Goal: Task Accomplishment & Management: Manage account settings

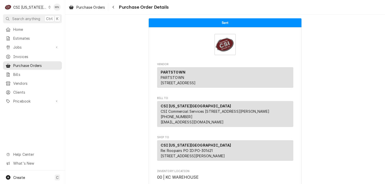
click at [28, 8] on div "CSI [US_STATE][GEOGRAPHIC_DATA]" at bounding box center [30, 7] width 34 height 5
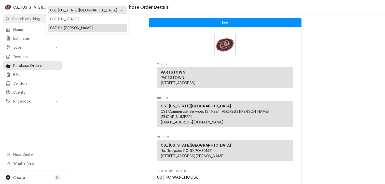
click at [55, 25] on div "CSI St. [PERSON_NAME]" at bounding box center [87, 27] width 74 height 5
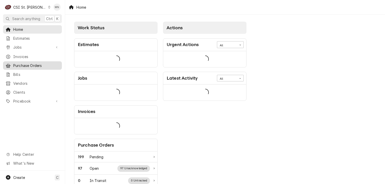
click at [20, 64] on span "Purchase Orders" at bounding box center [36, 65] width 46 height 5
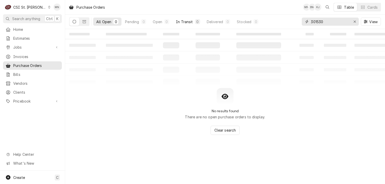
drag, startPoint x: 328, startPoint y: 23, endPoint x: 190, endPoint y: 24, distance: 137.9
click at [240, 20] on div "All Open 0 Pending 0 Open 0 In Transit 0 Delivered 0 Stocked 0 301530 View" at bounding box center [225, 22] width 312 height 14
type input "401345"
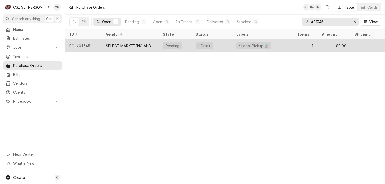
click at [131, 45] on div "SELECT MARKETING AND DISTRIBUTING" at bounding box center [130, 45] width 49 height 5
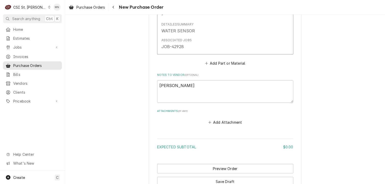
scroll to position [350, 0]
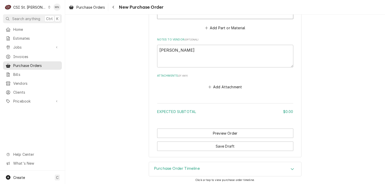
click at [226, 87] on button "Add Attachment" at bounding box center [225, 87] width 36 height 7
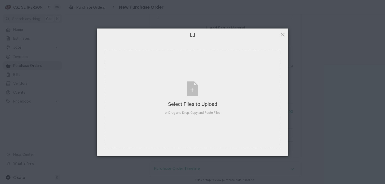
type textarea "x"
click at [203, 89] on div "Select Files to Upload or Drag and Drop, Copy and Paste Files" at bounding box center [193, 99] width 56 height 34
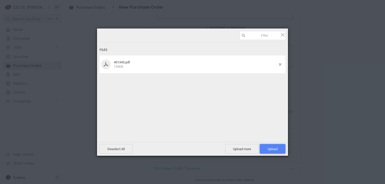
click at [266, 150] on span "Upload 1" at bounding box center [273, 149] width 26 height 10
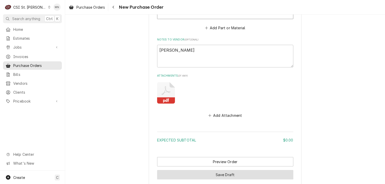
click at [207, 173] on button "Save Draft" at bounding box center [225, 174] width 136 height 9
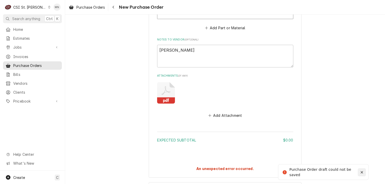
click at [362, 171] on icon "Notifications alt+T" at bounding box center [362, 173] width 4 height 4
type textarea "x"
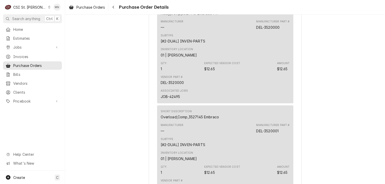
scroll to position [1504, 0]
click at [29, 7] on div "CSI St. [PERSON_NAME]" at bounding box center [29, 7] width 33 height 5
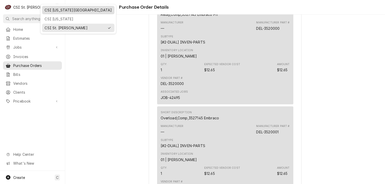
click at [44, 9] on div "CSI [US_STATE][GEOGRAPHIC_DATA]" at bounding box center [78, 10] width 70 height 6
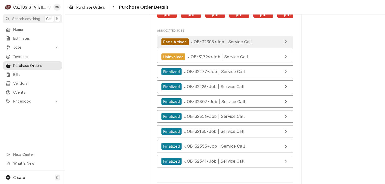
scroll to position [2082, 0]
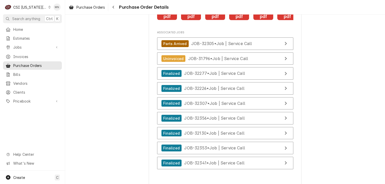
click at [168, 20] on rect "Attachments" at bounding box center [167, 16] width 20 height 7
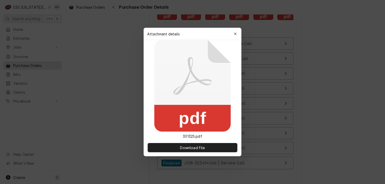
click at [238, 33] on div "button" at bounding box center [235, 33] width 5 height 5
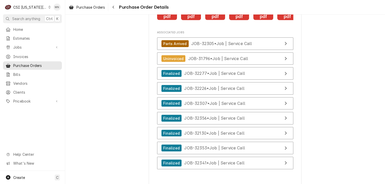
click at [192, 20] on icon "Attachments" at bounding box center [191, 8] width 20 height 24
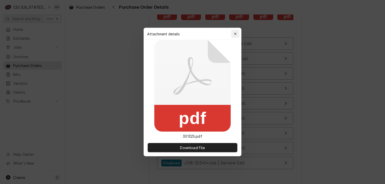
click at [235, 32] on icon "button" at bounding box center [235, 34] width 3 height 4
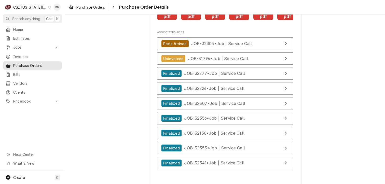
click at [217, 20] on icon "Attachments" at bounding box center [215, 8] width 20 height 24
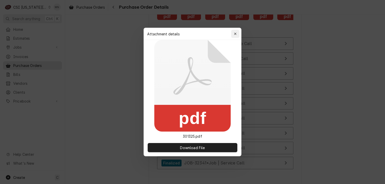
click at [235, 32] on div "button" at bounding box center [235, 33] width 5 height 5
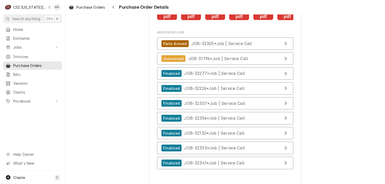
click at [240, 20] on icon "Attachments" at bounding box center [239, 8] width 20 height 24
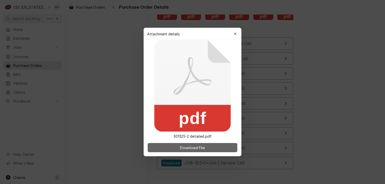
click at [193, 145] on span "Download File" at bounding box center [192, 147] width 27 height 5
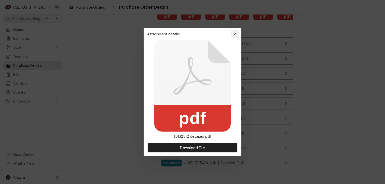
click at [237, 33] on div "button" at bounding box center [235, 33] width 5 height 5
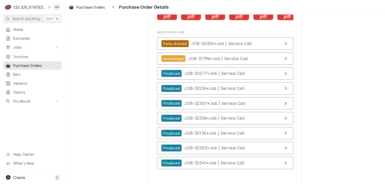
click at [239, 20] on icon "Attachments" at bounding box center [239, 8] width 20 height 24
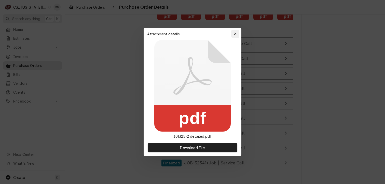
click at [236, 32] on icon "button" at bounding box center [235, 34] width 3 height 4
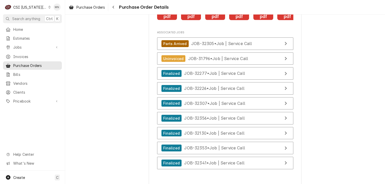
click at [262, 20] on icon "Attachments" at bounding box center [264, 8] width 20 height 24
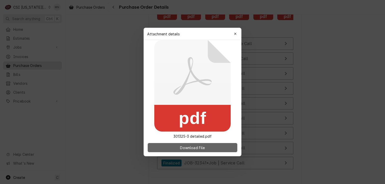
click at [200, 147] on span "Download File" at bounding box center [192, 147] width 27 height 5
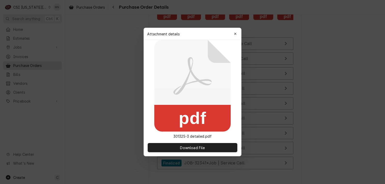
click at [237, 34] on div "button" at bounding box center [235, 33] width 5 height 5
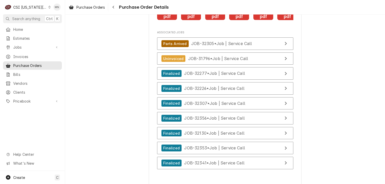
click at [283, 11] on icon "Attachments" at bounding box center [288, 6] width 10 height 10
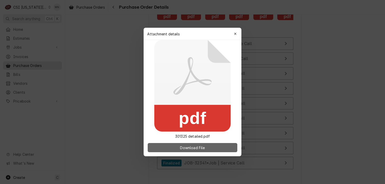
click at [200, 147] on span "Download File" at bounding box center [192, 147] width 27 height 5
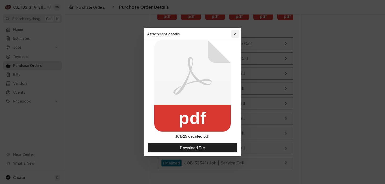
click at [236, 34] on icon "button" at bounding box center [235, 34] width 3 height 4
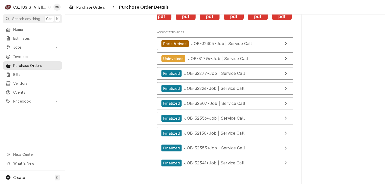
scroll to position [0, 80]
click at [187, 20] on icon "Attachments" at bounding box center [183, 8] width 20 height 24
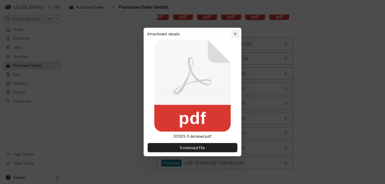
click at [236, 33] on icon "button" at bounding box center [235, 34] width 3 height 4
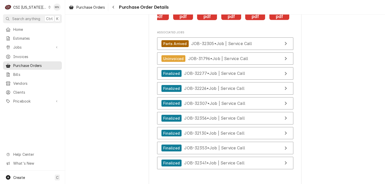
click at [226, 20] on icon "Attachments" at bounding box center [231, 8] width 20 height 24
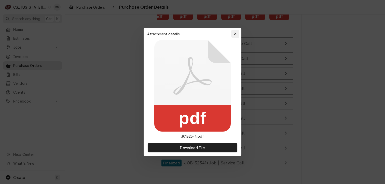
click at [236, 34] on icon "button" at bounding box center [235, 34] width 3 height 4
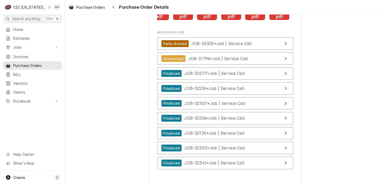
click at [251, 20] on icon "Attachments" at bounding box center [255, 8] width 20 height 24
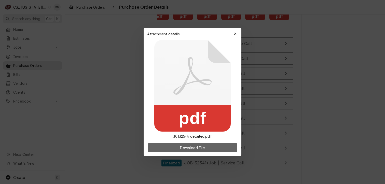
click at [203, 149] on span "Download File" at bounding box center [192, 147] width 27 height 5
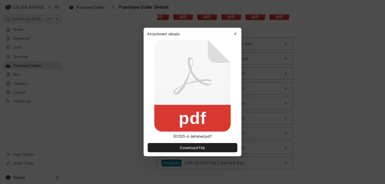
drag, startPoint x: 237, startPoint y: 33, endPoint x: 242, endPoint y: 32, distance: 5.1
click at [237, 33] on div "button" at bounding box center [235, 33] width 5 height 5
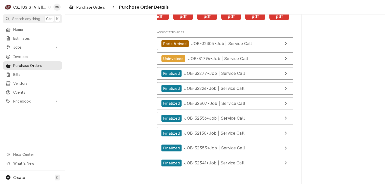
click at [277, 20] on icon "Attachments" at bounding box center [280, 8] width 20 height 24
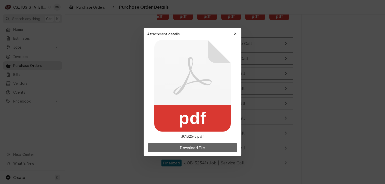
click at [197, 150] on button "Download File" at bounding box center [193, 147] width 90 height 9
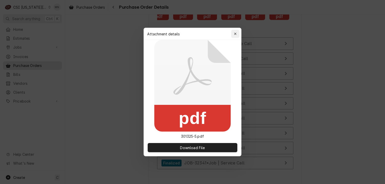
click at [239, 33] on button "button" at bounding box center [235, 34] width 8 height 8
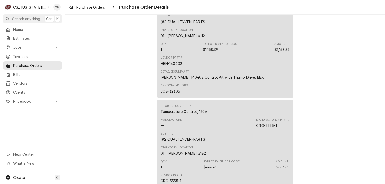
scroll to position [655, 0]
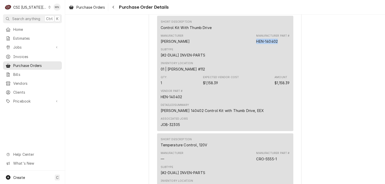
drag, startPoint x: 279, startPoint y: 57, endPoint x: 255, endPoint y: 57, distance: 24.0
click at [256, 44] on div "Manufacturer Part # HEN-140402" at bounding box center [272, 39] width 33 height 10
copy div "HEN-140402"
click at [26, 99] on span "Pricebook" at bounding box center [32, 101] width 38 height 5
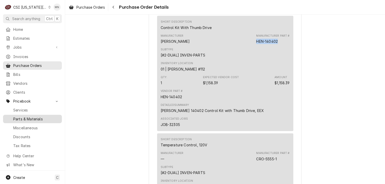
click at [28, 116] on span "Parts & Materials" at bounding box center [36, 118] width 46 height 5
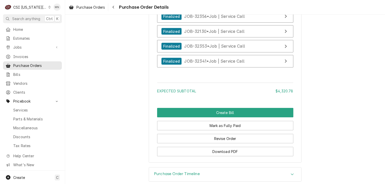
scroll to position [2082, 0]
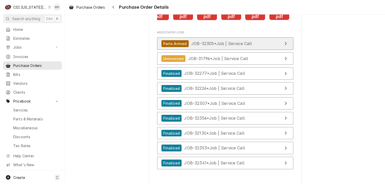
click at [215, 47] on div "Parts Arrived JOB-32305 • Job | Service Call" at bounding box center [207, 43] width 91 height 7
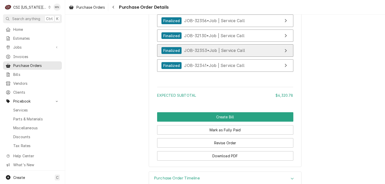
scroll to position [2209, 0]
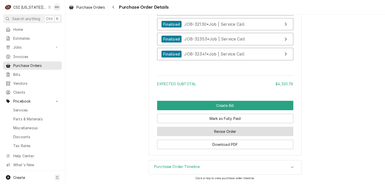
click at [236, 129] on button "Revise Order" at bounding box center [225, 131] width 136 height 9
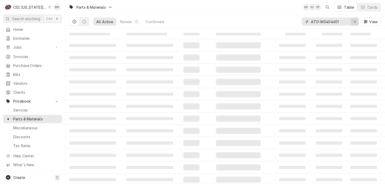
click at [354, 20] on icon "Erase input" at bounding box center [355, 22] width 3 height 4
paste input "HEN-140402"
type input "HEN-140402"
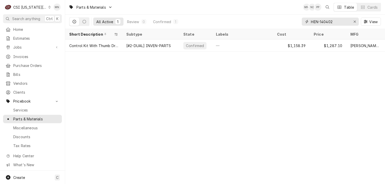
drag, startPoint x: 357, startPoint y: 22, endPoint x: 354, endPoint y: 22, distance: 2.8
click at [357, 22] on div "Erase input" at bounding box center [354, 21] width 5 height 5
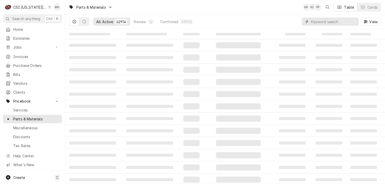
paste input "CON-W-CLEAN2"
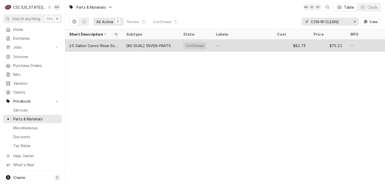
type input "CON-W-CLEAN2"
click at [149, 46] on div "[#2-DUAL] INVEN-PARTS" at bounding box center [148, 45] width 45 height 5
click at [145, 47] on div "[#2-DUAL] INVEN-PARTS" at bounding box center [150, 45] width 57 height 12
click at [102, 45] on div "2.5 Gallon Convo Rinse Solution" at bounding box center [93, 45] width 49 height 5
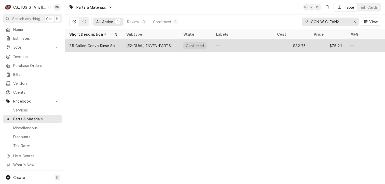
click at [330, 46] on div "$75.21" at bounding box center [328, 45] width 37 height 12
click at [100, 47] on div "2.5 Gallon Convo Rinse Solution" at bounding box center [93, 45] width 49 height 5
click at [124, 46] on div "[#2-DUAL] INVEN-PARTS" at bounding box center [150, 45] width 57 height 12
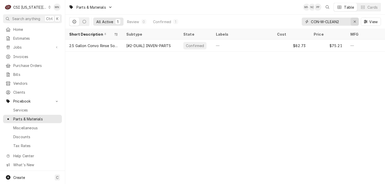
click at [354, 22] on icon "Erase input" at bounding box center [355, 22] width 3 height 4
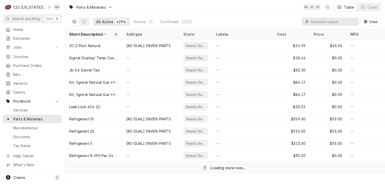
paste input "CON-W-CARE2"
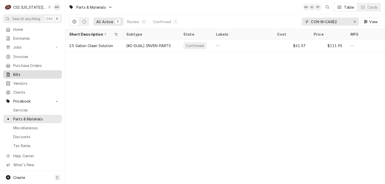
type input "CON-W-CARE2"
drag, startPoint x: 353, startPoint y: 21, endPoint x: 338, endPoint y: 22, distance: 15.6
click at [352, 21] on div "Erase input" at bounding box center [354, 21] width 5 height 5
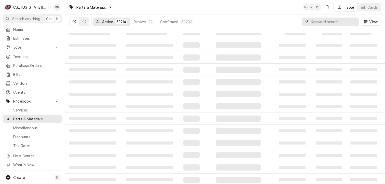
paste input "CLE-03546"
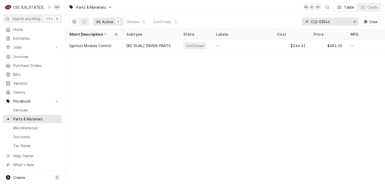
type input "CLE-03546"
click at [354, 23] on div "Erase input" at bounding box center [354, 21] width 5 height 5
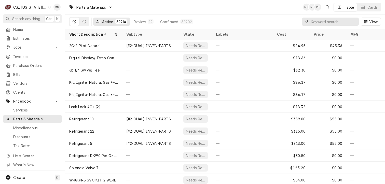
paste input "DEL-3516586"
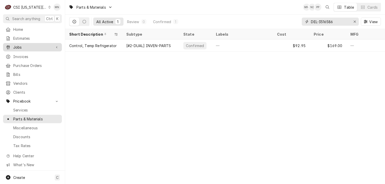
type input "DEL-3516586"
click at [354, 23] on icon "Erase input" at bounding box center [355, 22] width 3 height 4
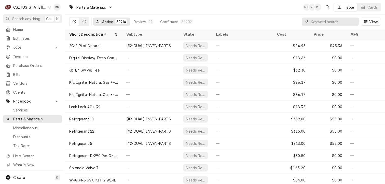
paste input "HOB-00-067500-00110"
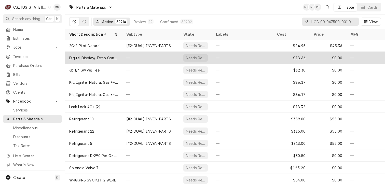
scroll to position [0, 3]
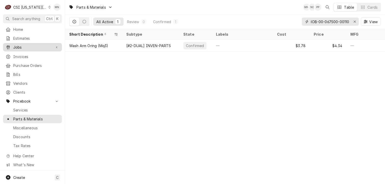
type input "HOB-00-067500-00110"
click at [355, 22] on icon "Erase input" at bounding box center [355, 22] width 2 height 2
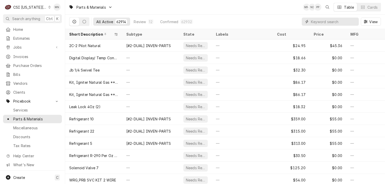
paste input "FRY-8075808"
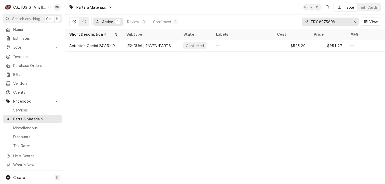
type input "FRY-8075808"
click at [355, 22] on icon "Erase input" at bounding box center [355, 22] width 3 height 4
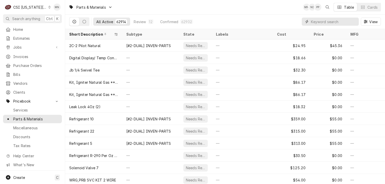
paste input "FRY-1085996SP"
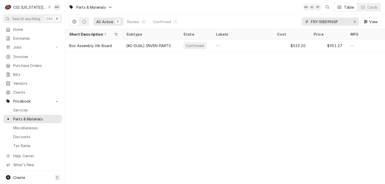
drag, startPoint x: 340, startPoint y: 22, endPoint x: 316, endPoint y: 22, distance: 23.7
click at [316, 22] on input "FRY-1085996SP" at bounding box center [330, 22] width 38 height 8
drag, startPoint x: 311, startPoint y: 21, endPoint x: 345, endPoint y: 21, distance: 34.1
click at [345, 21] on input "FRY-1085996SP" at bounding box center [330, 22] width 38 height 8
paste input "Dynamic Content Wrapper"
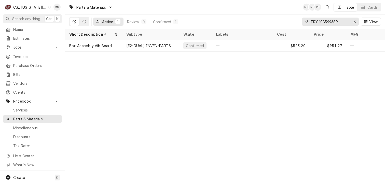
drag, startPoint x: 339, startPoint y: 20, endPoint x: 305, endPoint y: 21, distance: 33.9
click at [305, 21] on div "FRY-1085996SP" at bounding box center [330, 22] width 57 height 8
paste input "8075808"
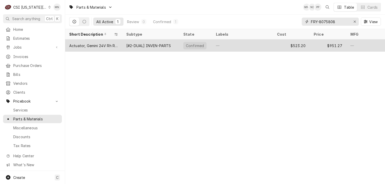
type input "FRY-8075808"
click at [240, 46] on div "—" at bounding box center [242, 45] width 61 height 12
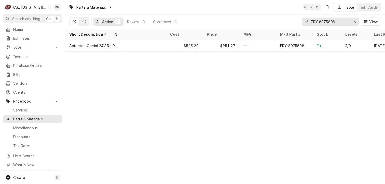
scroll to position [0, 112]
click at [353, 22] on div "Erase input" at bounding box center [354, 21] width 5 height 5
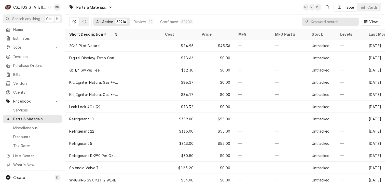
drag, startPoint x: 309, startPoint y: 21, endPoint x: 294, endPoint y: 19, distance: 15.4
click at [275, 16] on div "All Active 62914 Review 12 Confirmed 62902 View" at bounding box center [225, 22] width 312 height 14
click at [320, 22] on input "Dynamic Content Wrapper" at bounding box center [333, 22] width 45 height 8
paste input "HAT-03.02.048A.00"
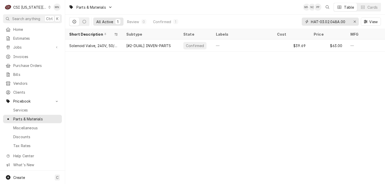
type input "HAT-03.02.048A.00"
click at [355, 21] on icon "Erase input" at bounding box center [355, 22] width 2 height 2
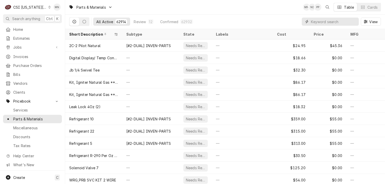
paste input "DEL-000-CZ0-0252-S"
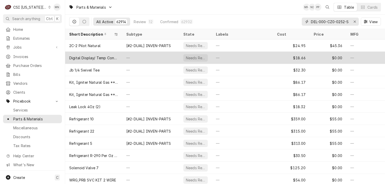
scroll to position [0, 1]
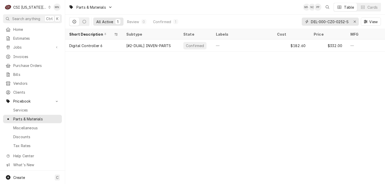
type input "DEL-000-CZ0-0252-S"
click at [356, 21] on div "Erase input" at bounding box center [354, 21] width 5 height 5
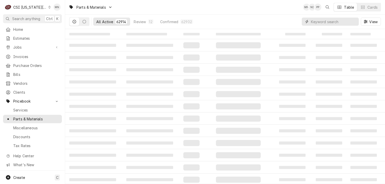
paste input "DEL-2194755"
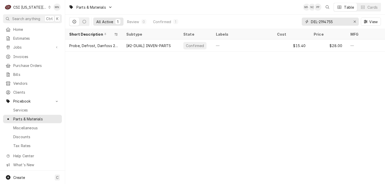
click at [336, 22] on input "DEL-2194755" at bounding box center [330, 22] width 38 height 8
type input "DEL-2194756"
click at [354, 21] on icon "Erase input" at bounding box center [355, 22] width 3 height 4
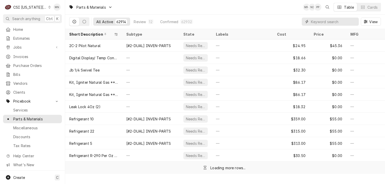
paste input "STA-2T-60142801"
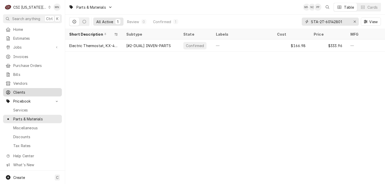
type input "STA-2T-60142801"
click at [353, 21] on div "Erase input" at bounding box center [354, 21] width 5 height 5
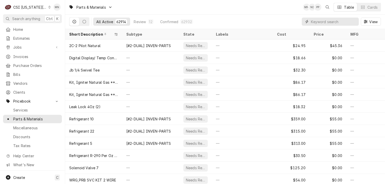
paste input "STR-83350"
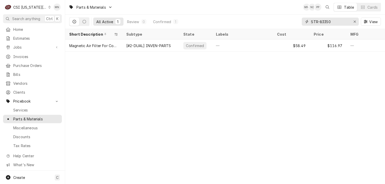
type input "STR-83350"
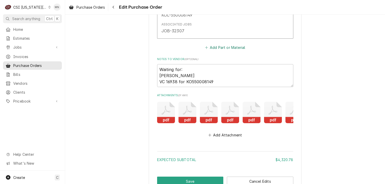
scroll to position [2155, 0]
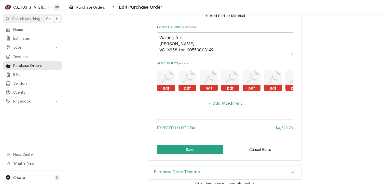
click at [221, 100] on button "Add Attachment" at bounding box center [225, 103] width 36 height 7
type textarea "x"
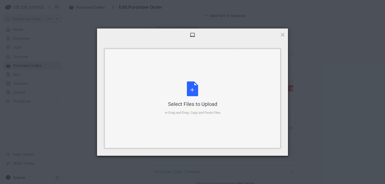
click at [196, 84] on div "Select Files to Upload or Drag and Drop, Copy and Paste Files" at bounding box center [193, 99] width 56 height 34
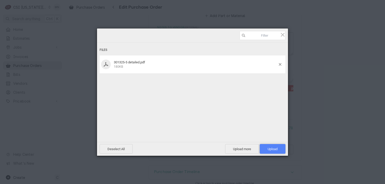
click at [274, 147] on span "Upload 1" at bounding box center [273, 149] width 26 height 10
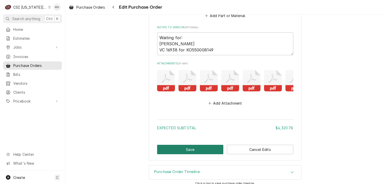
click at [201, 145] on button "Save" at bounding box center [190, 149] width 67 height 9
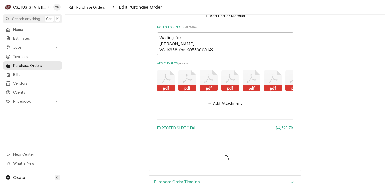
type textarea "x"
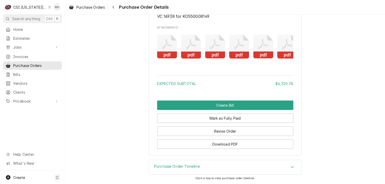
scroll to position [2063, 0]
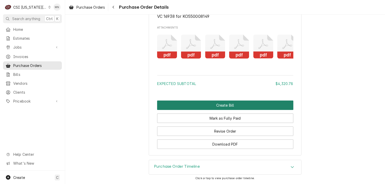
click at [220, 104] on button "Create Bill" at bounding box center [225, 105] width 136 height 9
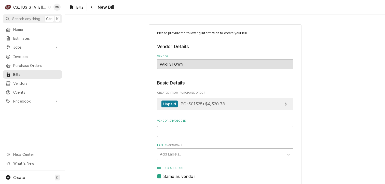
scroll to position [25, 0]
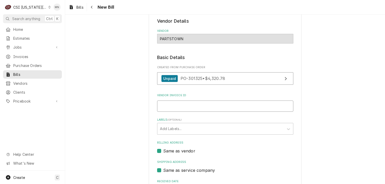
click at [162, 104] on input "Vendor Invoice ID" at bounding box center [225, 106] width 136 height 11
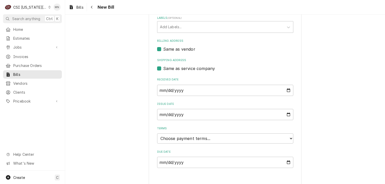
scroll to position [132, 0]
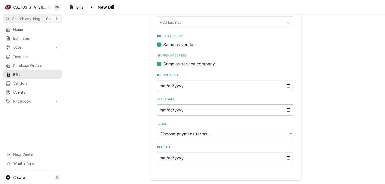
type input "2107021173"
click at [194, 135] on select "Choose payment terms... Same Day Net 7 Net 14 Net 21 Net 30 Net 45 Net 60 Net 90" at bounding box center [225, 134] width 136 height 10
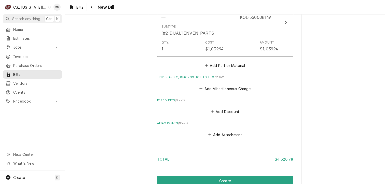
scroll to position [1487, 0]
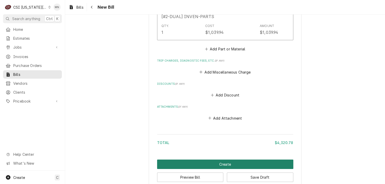
click at [230, 160] on button "Create" at bounding box center [225, 164] width 136 height 9
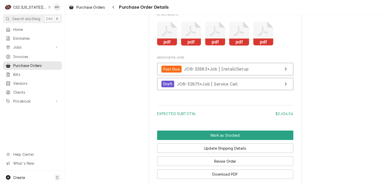
scroll to position [968, 0]
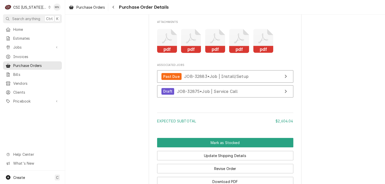
click at [259, 43] on icon "Attachments" at bounding box center [263, 38] width 10 height 10
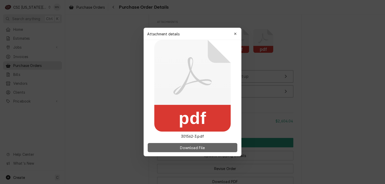
click at [191, 148] on span "Download File" at bounding box center [192, 147] width 27 height 5
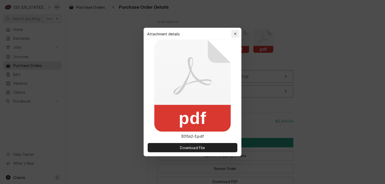
click at [232, 32] on button "button" at bounding box center [235, 34] width 8 height 8
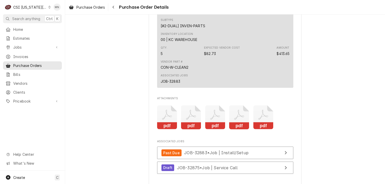
scroll to position [866, 0]
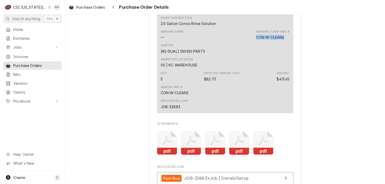
drag, startPoint x: 285, startPoint y: 53, endPoint x: 254, endPoint y: 53, distance: 30.6
click at [254, 42] on div "Manufacturer — Manufacturer Part # CON-W-CLEAN2" at bounding box center [225, 35] width 129 height 14
drag, startPoint x: 254, startPoint y: 53, endPoint x: 258, endPoint y: 54, distance: 3.5
copy div "CON-W-CLEAN2"
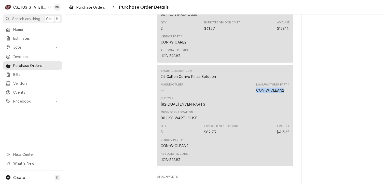
scroll to position [765, 0]
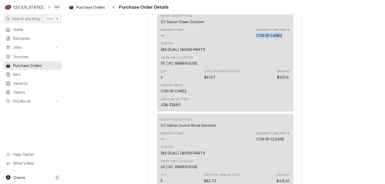
drag, startPoint x: 282, startPoint y: 51, endPoint x: 255, endPoint y: 51, distance: 27.0
click at [256, 38] on div "Manufacturer Part # CON-W-CARE2" at bounding box center [272, 33] width 33 height 10
copy div "CON-W-CARE2"
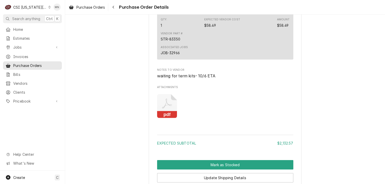
scroll to position [1604, 0]
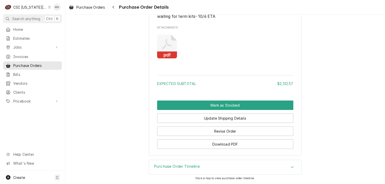
click at [160, 48] on icon "Attachments" at bounding box center [167, 47] width 20 height 24
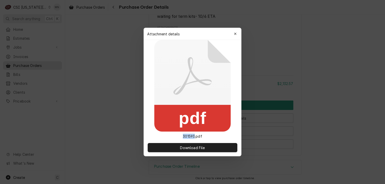
click at [160, 48] on icon at bounding box center [192, 86] width 76 height 92
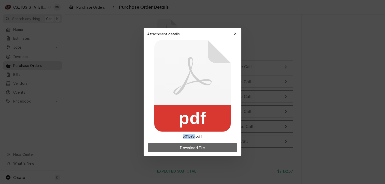
click at [196, 149] on span "Download File" at bounding box center [192, 147] width 27 height 5
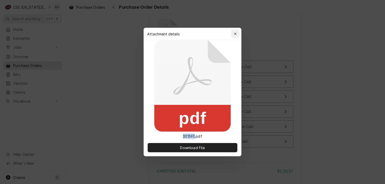
click at [237, 33] on div "button" at bounding box center [235, 33] width 5 height 5
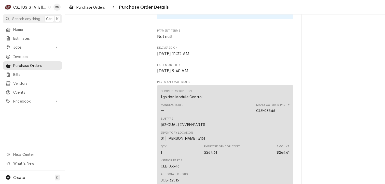
scroll to position [355, 0]
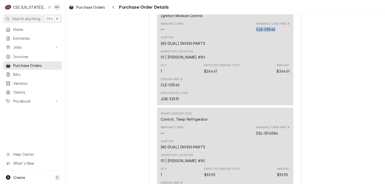
drag, startPoint x: 277, startPoint y: 45, endPoint x: 255, endPoint y: 47, distance: 22.5
click at [255, 34] on div "Manufacturer — Manufacturer Part # CLE-03546" at bounding box center [225, 27] width 129 height 14
copy div "CLE-03546"
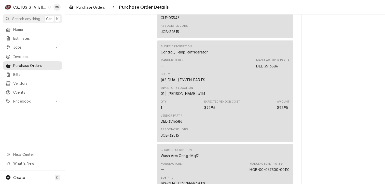
scroll to position [432, 0]
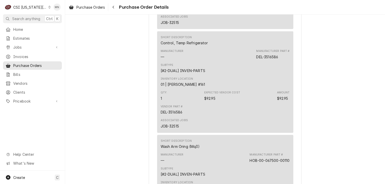
click at [277, 61] on div "Manufacturer — Manufacturer Part # DEL-3516586" at bounding box center [225, 54] width 129 height 14
drag, startPoint x: 279, startPoint y: 72, endPoint x: 255, endPoint y: 74, distance: 24.3
click at [256, 59] on div "Manufacturer Part # DEL-3516586" at bounding box center [272, 54] width 33 height 10
drag, startPoint x: 255, startPoint y: 74, endPoint x: 258, endPoint y: 74, distance: 2.6
copy div "DEL-3516586"
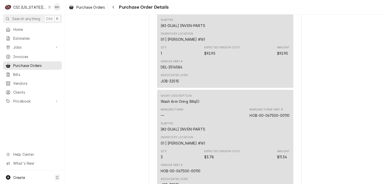
scroll to position [534, 0]
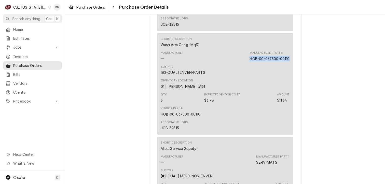
drag, startPoint x: 287, startPoint y: 74, endPoint x: 248, endPoint y: 74, distance: 38.7
click at [250, 61] on div "HOB-00-067500-00110" at bounding box center [270, 58] width 40 height 5
copy div "HOB-00-067500-00110"
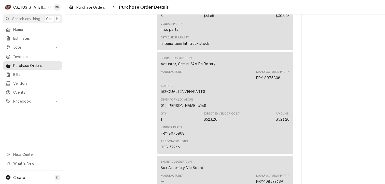
scroll to position [763, 0]
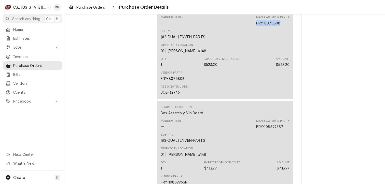
drag, startPoint x: 279, startPoint y: 38, endPoint x: 256, endPoint y: 39, distance: 23.0
click at [256, 25] on div "Manufacturer Part # FRY-8075808" at bounding box center [272, 20] width 33 height 10
copy div "FRY-8075808"
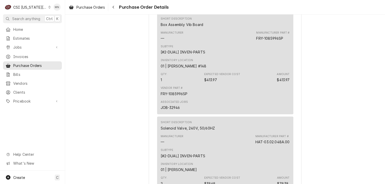
scroll to position [865, 0]
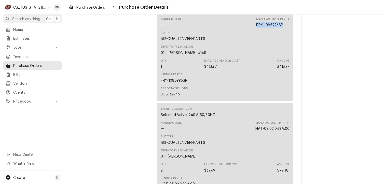
drag, startPoint x: 282, startPoint y: 41, endPoint x: 255, endPoint y: 40, distance: 27.6
click at [256, 28] on div "Manufacturer Part # FRY-1085996SP" at bounding box center [272, 22] width 33 height 10
copy div "FRY-1085996SP"
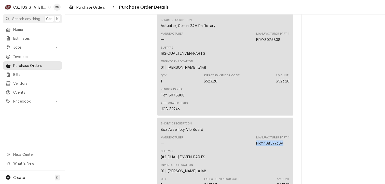
scroll to position [738, 0]
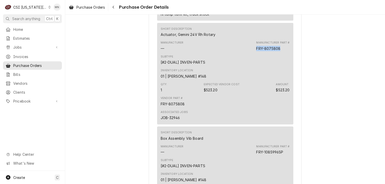
drag, startPoint x: 279, startPoint y: 64, endPoint x: 255, endPoint y: 63, distance: 24.0
click at [255, 53] on div "Manufacturer — Manufacturer Part # FRY-8075808" at bounding box center [225, 46] width 129 height 14
copy div "FRY-8075808"
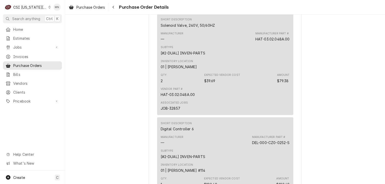
scroll to position [967, 0]
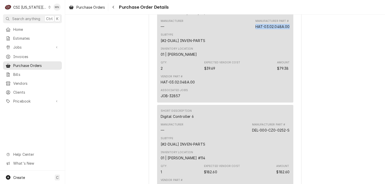
drag, startPoint x: 289, startPoint y: 42, endPoint x: 253, endPoint y: 43, distance: 35.9
click at [253, 43] on div "Short Description Solenoid Valve, 240V, 50/60HZ Manufacturer — Manufacturer Par…" at bounding box center [225, 51] width 136 height 101
drag, startPoint x: 253, startPoint y: 43, endPoint x: 258, endPoint y: 43, distance: 4.9
copy div "HAT-03.02.048A.00"
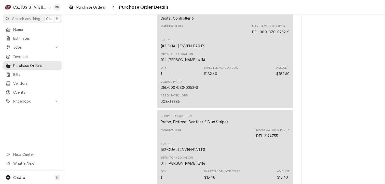
scroll to position [1044, 0]
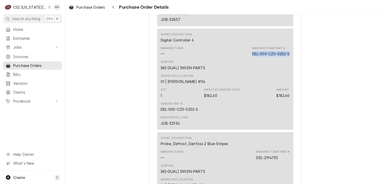
drag, startPoint x: 249, startPoint y: 70, endPoint x: 289, endPoint y: 70, distance: 40.0
click at [289, 70] on div "Short Description Digital Controller 6 Manufacturer — Manufacturer Part # DEL-0…" at bounding box center [225, 79] width 136 height 101
drag, startPoint x: 289, startPoint y: 70, endPoint x: 279, endPoint y: 70, distance: 9.4
copy div "DEL-000-CZ0-0252-S"
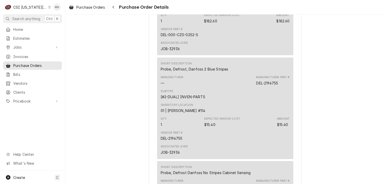
scroll to position [1120, 0]
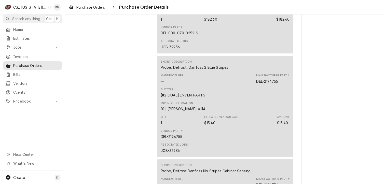
click at [281, 84] on div "Manufacturer Part # DEL-2194755" at bounding box center [272, 79] width 33 height 10
drag, startPoint x: 279, startPoint y: 97, endPoint x: 255, endPoint y: 97, distance: 24.2
click at [256, 84] on div "Manufacturer Part # DEL-2194755" at bounding box center [272, 79] width 33 height 10
copy div "DEL-2194755"
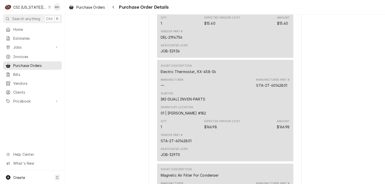
scroll to position [1349, 0]
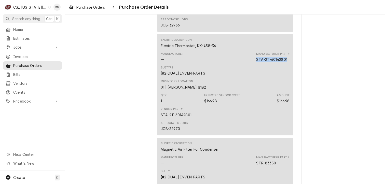
drag, startPoint x: 287, startPoint y: 76, endPoint x: 254, endPoint y: 76, distance: 32.9
click at [254, 64] on div "Manufacturer — Manufacturer Part # STA-2T-60142801" at bounding box center [225, 57] width 129 height 14
copy div "STA-2T-60142801"
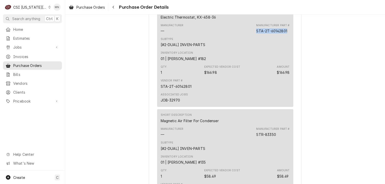
scroll to position [1426, 0]
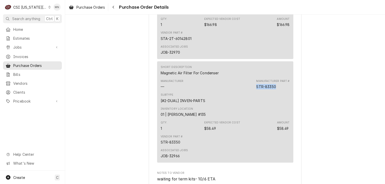
drag, startPoint x: 274, startPoint y: 103, endPoint x: 255, endPoint y: 104, distance: 19.7
click at [256, 89] on div "STR-83350" at bounding box center [266, 86] width 20 height 5
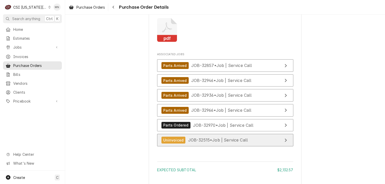
scroll to position [1604, 0]
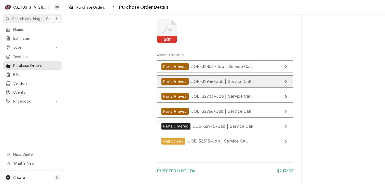
click at [233, 85] on div "Parts Arrived JOB-32946 • Job | Service Call" at bounding box center [207, 81] width 90 height 7
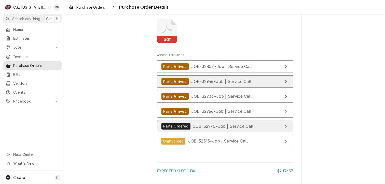
scroll to position [1630, 0]
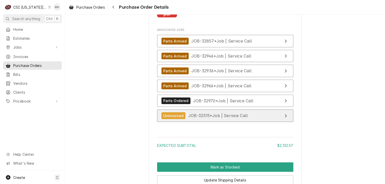
click at [229, 118] on span "JOB-32515 • Job | Service Call" at bounding box center [218, 115] width 60 height 5
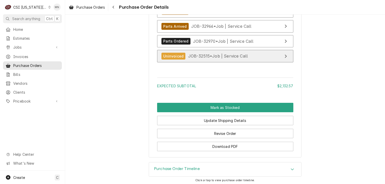
scroll to position [1681, 0]
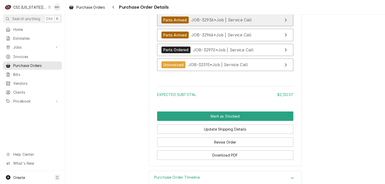
click at [198, 26] on link "Parts Arrived JOB-32936 • Job | Service Call" at bounding box center [225, 20] width 136 height 12
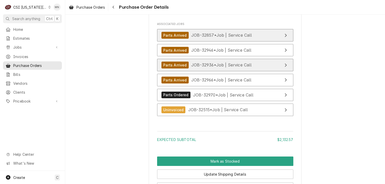
scroll to position [1630, 0]
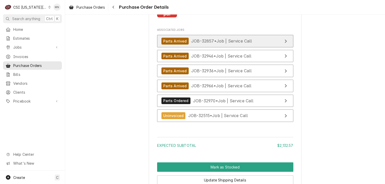
click at [212, 45] on div "Parts Arrived JOB-32857 • Job | Service Call" at bounding box center [207, 41] width 91 height 7
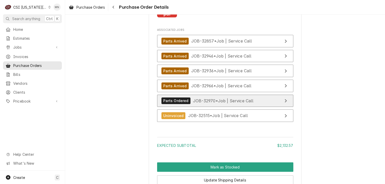
click at [220, 104] on div "Parts Ordered JOB-32970 • Job | Service Call" at bounding box center [208, 101] width 92 height 7
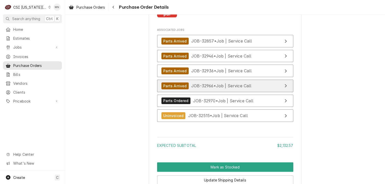
click at [224, 88] on span "JOB-32966 • Job | Service Call" at bounding box center [221, 85] width 60 height 5
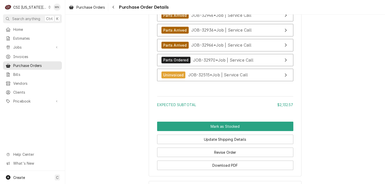
scroll to position [1706, 0]
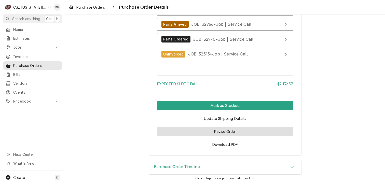
click at [230, 133] on button "Revise Order" at bounding box center [225, 131] width 136 height 9
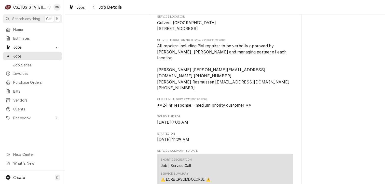
scroll to position [127, 0]
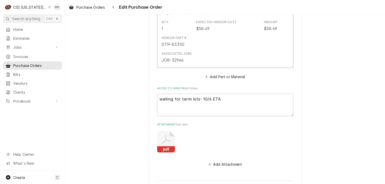
scroll to position [1631, 0]
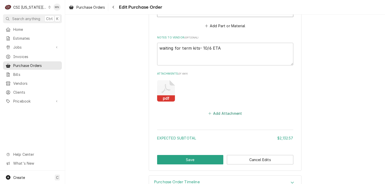
click at [224, 111] on button "Add Attachment" at bounding box center [225, 113] width 36 height 7
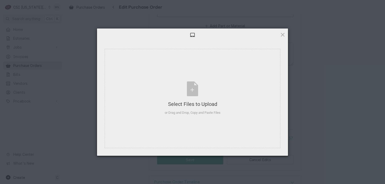
type textarea "x"
click at [194, 101] on div "Select Files to Upload" at bounding box center [193, 104] width 56 height 7
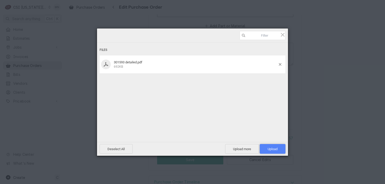
click at [275, 151] on span "Upload 1" at bounding box center [273, 149] width 10 height 4
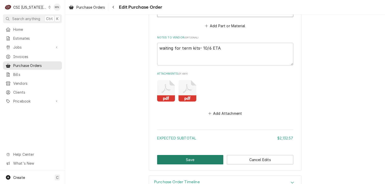
click at [198, 157] on button "Save" at bounding box center [190, 159] width 67 height 9
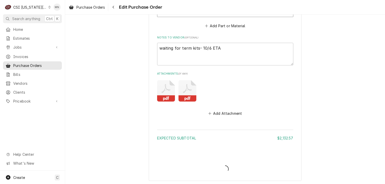
type textarea "x"
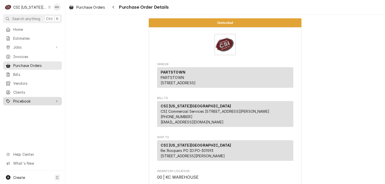
click at [22, 99] on span "Pricebook" at bounding box center [32, 101] width 38 height 5
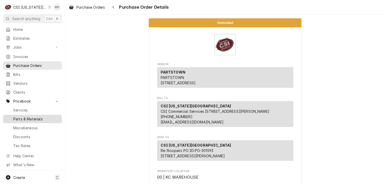
click at [27, 116] on span "Parts & Materials" at bounding box center [36, 118] width 46 height 5
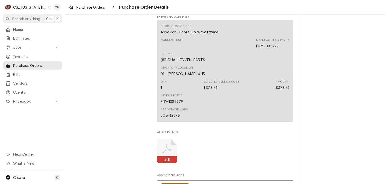
scroll to position [357, 0]
click at [166, 163] on icon "Attachments" at bounding box center [167, 152] width 20 height 24
click at [172, 165] on icon "Attachments" at bounding box center [167, 152] width 20 height 24
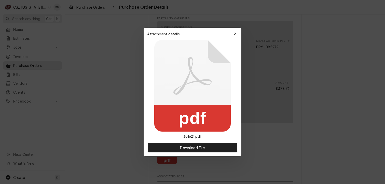
click at [172, 170] on div at bounding box center [192, 92] width 385 height 184
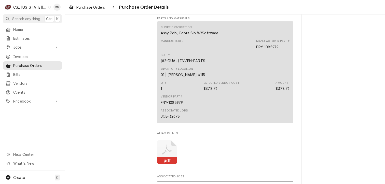
click at [167, 165] on icon "Attachments" at bounding box center [167, 152] width 20 height 24
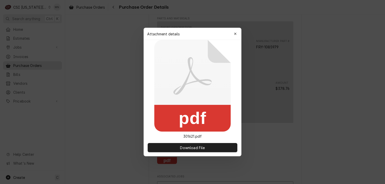
click at [167, 170] on div at bounding box center [192, 92] width 385 height 184
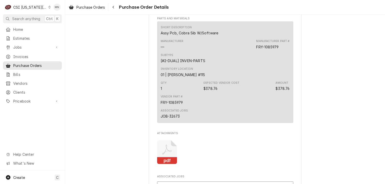
click at [168, 165] on icon "Attachments" at bounding box center [167, 152] width 20 height 24
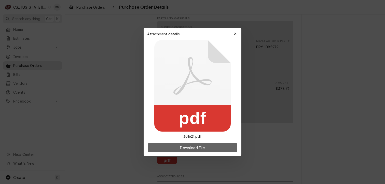
click at [183, 148] on span "Download File" at bounding box center [192, 147] width 27 height 5
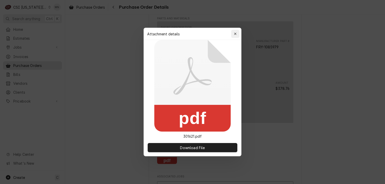
click at [238, 35] on div "button" at bounding box center [235, 33] width 5 height 5
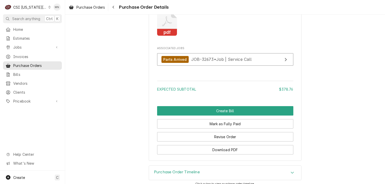
scroll to position [506, 0]
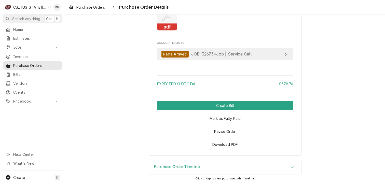
click at [209, 56] on span "JOB-32673 • Job | Service Call" at bounding box center [221, 53] width 61 height 5
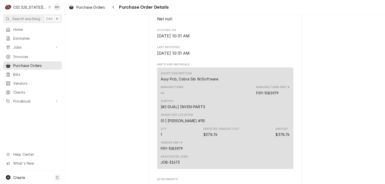
scroll to position [302, 0]
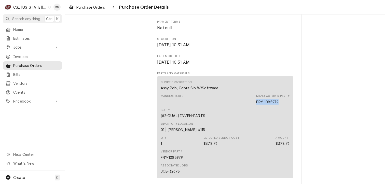
drag, startPoint x: 279, startPoint y: 117, endPoint x: 255, endPoint y: 118, distance: 24.0
click at [256, 104] on div "Manufacturer Part # FRY-1085979" at bounding box center [272, 99] width 33 height 10
copy div "FRY-1085979"
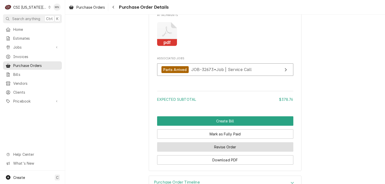
scroll to position [506, 0]
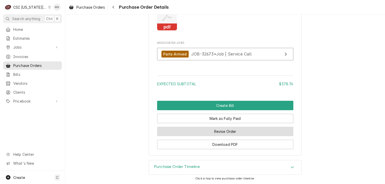
click at [236, 132] on button "Revise Order" at bounding box center [225, 131] width 136 height 9
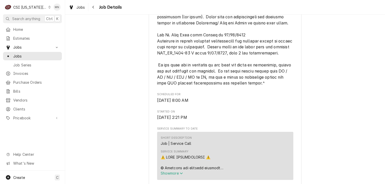
scroll to position [459, 0]
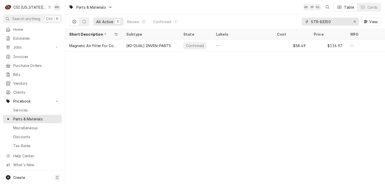
drag, startPoint x: 326, startPoint y: 21, endPoint x: 299, endPoint y: 21, distance: 27.8
click at [299, 21] on div "All Active 1 Review 0 Confirmed 1 STR-83350 View" at bounding box center [225, 22] width 312 height 14
paste input "FRY-1085979"
type input "FRY-1085979"
click at [354, 21] on icon "Erase input" at bounding box center [355, 22] width 3 height 4
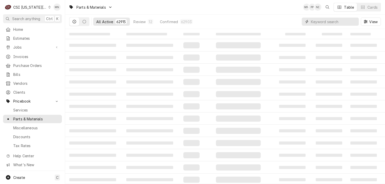
paste input "JAC-04820-003-06-13"
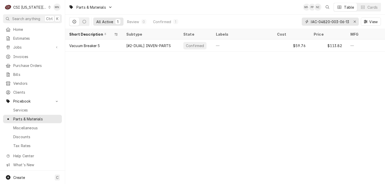
type input "JAC-04820-003-06-13"
click at [42, 7] on div "C CSI [US_STATE] City" at bounding box center [27, 7] width 49 height 10
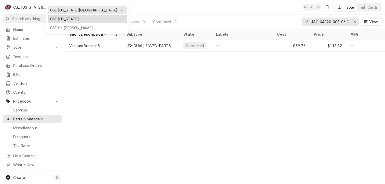
click at [54, 21] on div "CSI [US_STATE]" at bounding box center [87, 18] width 74 height 5
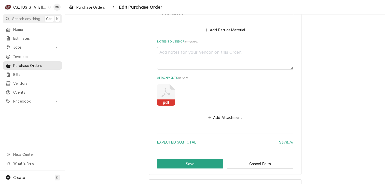
scroll to position [351, 0]
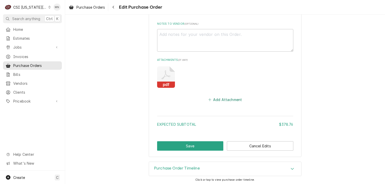
click at [224, 96] on button "Add Attachment" at bounding box center [225, 99] width 36 height 7
type textarea "x"
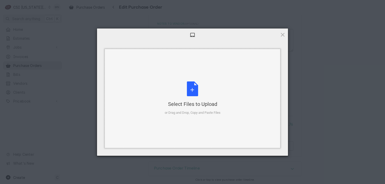
click at [175, 102] on div "Select Files to Upload" at bounding box center [193, 104] width 56 height 7
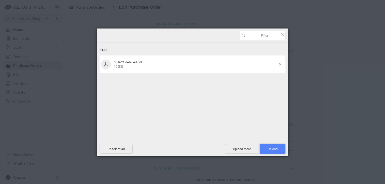
click at [271, 148] on span "Upload 1" at bounding box center [273, 149] width 10 height 4
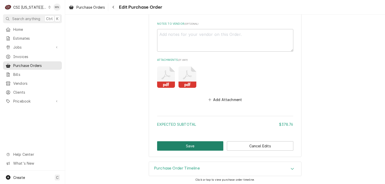
click at [200, 146] on button "Save" at bounding box center [190, 145] width 67 height 9
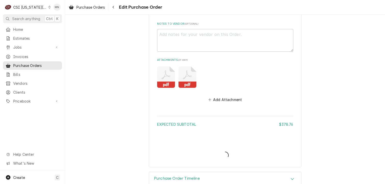
type textarea "x"
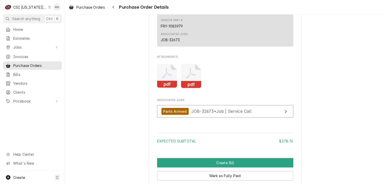
scroll to position [506, 0]
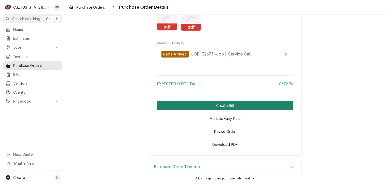
click at [226, 104] on button "Create Bill" at bounding box center [225, 105] width 136 height 9
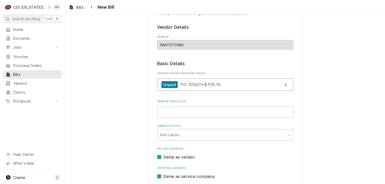
scroll to position [51, 0]
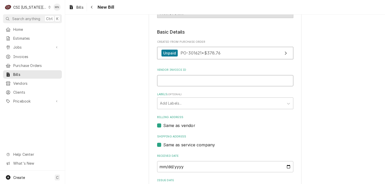
click at [170, 81] on input "Vendor Invoice ID" at bounding box center [225, 80] width 136 height 11
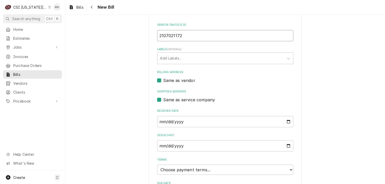
scroll to position [132, 0]
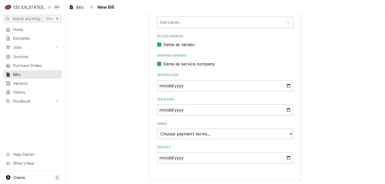
type input "2107021172"
click at [201, 132] on select "Choose payment terms... Same Day Net 7 Net 14 Net 21 Net 30 Net 45 Net 60 Net 90" at bounding box center [225, 134] width 136 height 10
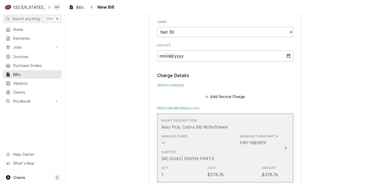
scroll to position [336, 0]
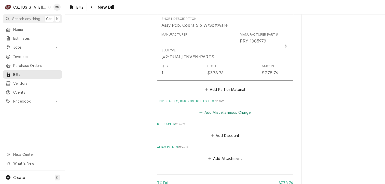
click at [226, 110] on button "Add Miscellaneous Charge" at bounding box center [225, 112] width 53 height 7
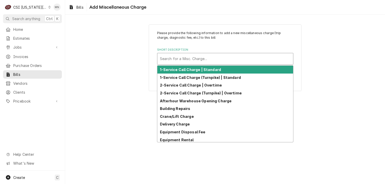
click at [184, 59] on div "Short Description" at bounding box center [225, 58] width 131 height 9
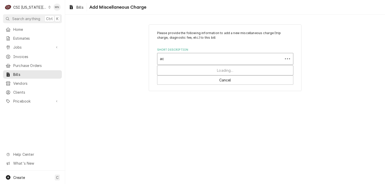
type input "aco"
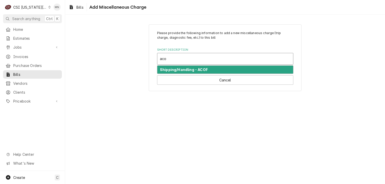
click at [188, 68] on strong "Shipping/Handling - ACOF" at bounding box center [184, 70] width 48 height 4
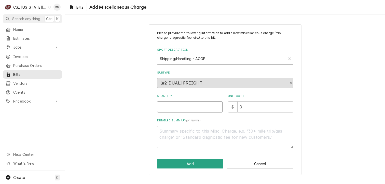
click at [176, 106] on input "Quantity" at bounding box center [189, 106] width 65 height 11
type textarea "x"
type input "1"
type textarea "x"
type input "2"
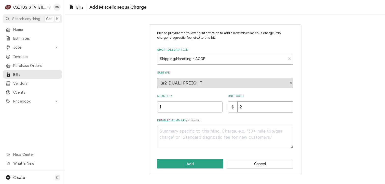
type textarea "x"
type input "22"
type textarea "x"
type input "22.1"
type textarea "x"
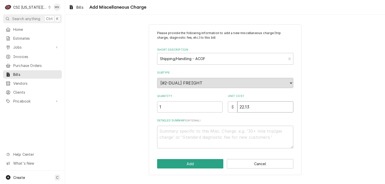
type input "22.13"
type textarea "x"
type textarea "A"
type textarea "x"
type textarea "AC"
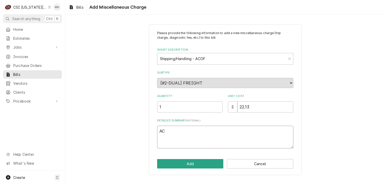
type textarea "x"
type textarea "ACO"
type textarea "x"
type textarea "ACOF"
type textarea "x"
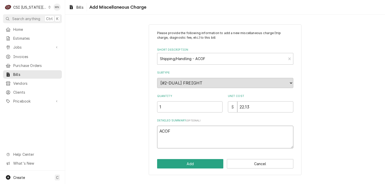
type textarea "ACOF"
type textarea "x"
type textarea "ACOF 2"
type textarea "x"
type textarea "ACOF 21"
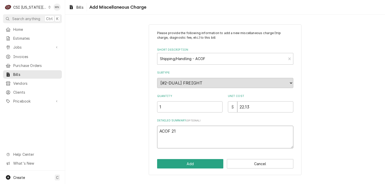
type textarea "x"
type textarea "ACOF 210"
type textarea "x"
type textarea "ACOF 2107"
type textarea "x"
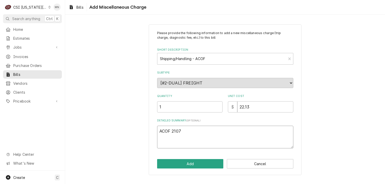
type textarea "ACOF 21070"
type textarea "x"
type textarea "ACOF 210702"
type textarea "x"
type textarea "ACOF 2107021"
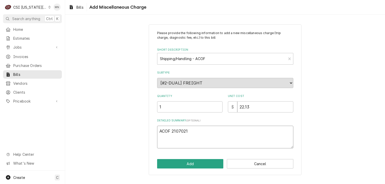
type textarea "x"
type textarea "ACOF 21070211"
type textarea "x"
type textarea "ACOF 210702117"
type textarea "x"
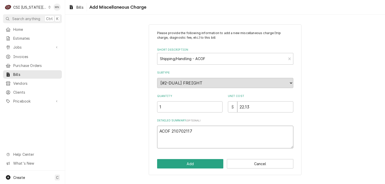
type textarea "ACOF 2107021172"
type textarea "x"
type textarea "ACOF 2107021172"
type textarea "x"
type textarea "ACOF 2107021172 $"
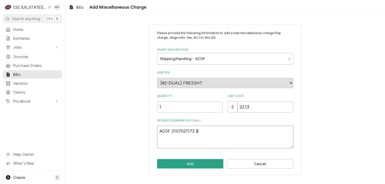
type textarea "x"
type textarea "ACOF 2107021172 $"
type textarea "x"
type textarea "ACOF 2107021172 $ 2"
type textarea "x"
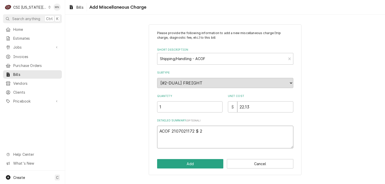
type textarea "ACOF 2107021172 $ 22"
type textarea "x"
type textarea "ACOF 2107021172 $ 22."
type textarea "x"
type textarea "ACOF 2107021172 $ 22.1"
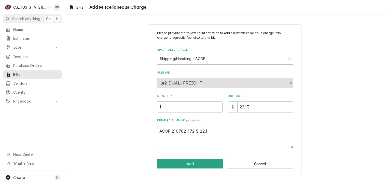
type textarea "x"
type textarea "ACOF 2107021172 $ 22.13"
click at [196, 164] on button "Add" at bounding box center [190, 163] width 67 height 9
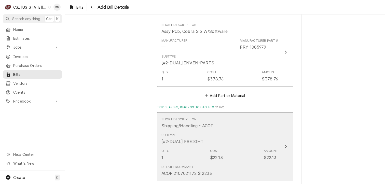
scroll to position [455, 0]
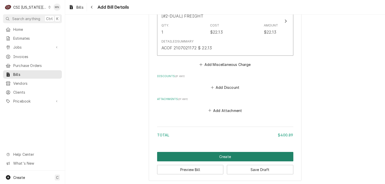
click at [236, 155] on button "Create" at bounding box center [225, 156] width 136 height 9
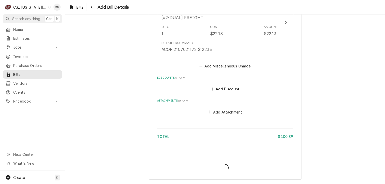
scroll to position [453, 0]
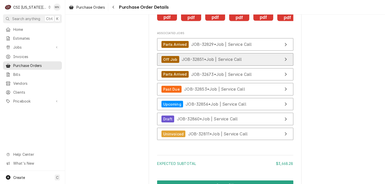
scroll to position [1707, 0]
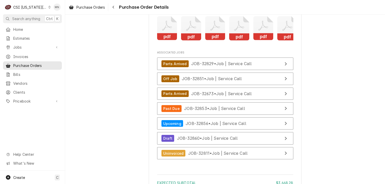
click at [170, 41] on icon "Attachments" at bounding box center [167, 28] width 20 height 24
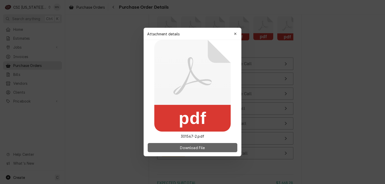
click at [197, 147] on span "Download File" at bounding box center [192, 147] width 27 height 5
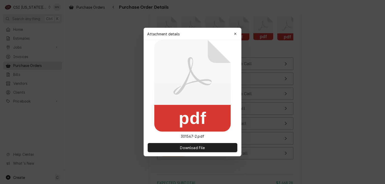
click at [237, 28] on div "Attachment details Close" at bounding box center [193, 34] width 98 height 12
click at [233, 31] on div "button" at bounding box center [235, 33] width 5 height 5
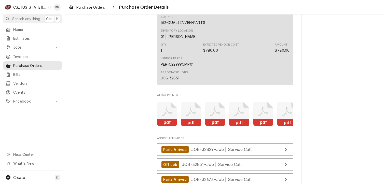
scroll to position [1672, 0]
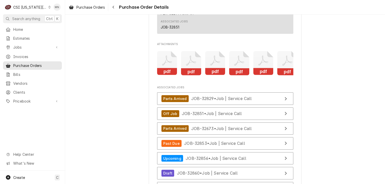
click at [193, 75] on icon "Attachments" at bounding box center [191, 63] width 20 height 24
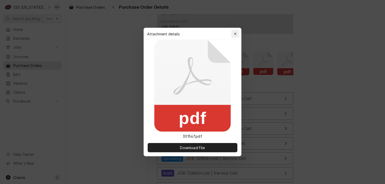
click at [234, 31] on button "button" at bounding box center [235, 34] width 8 height 8
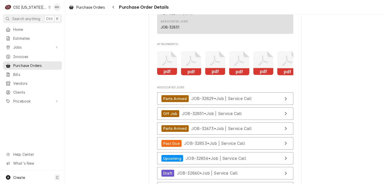
click at [211, 75] on icon "Attachments" at bounding box center [215, 63] width 20 height 24
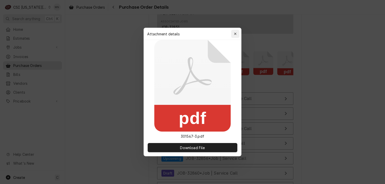
click at [235, 36] on div "button" at bounding box center [235, 33] width 5 height 5
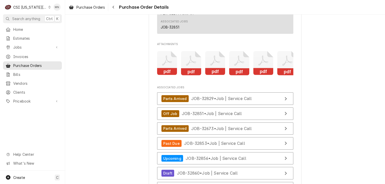
click at [238, 75] on icon "Attachments" at bounding box center [239, 63] width 20 height 24
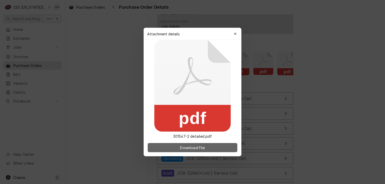
click at [203, 146] on span "Download File" at bounding box center [192, 147] width 27 height 5
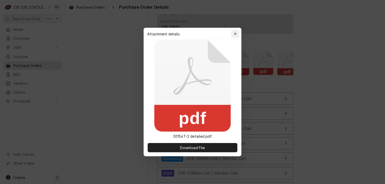
click at [236, 33] on icon "button" at bounding box center [235, 34] width 2 height 2
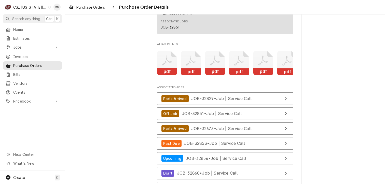
click at [241, 75] on rect "Attachments" at bounding box center [239, 71] width 20 height 7
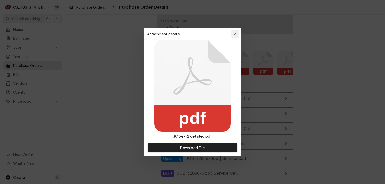
click at [237, 32] on div "button" at bounding box center [235, 33] width 5 height 5
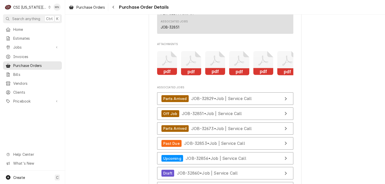
click at [258, 75] on icon "Attachments" at bounding box center [264, 63] width 20 height 24
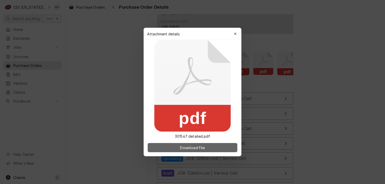
click at [203, 148] on span "Download File" at bounding box center [192, 147] width 27 height 5
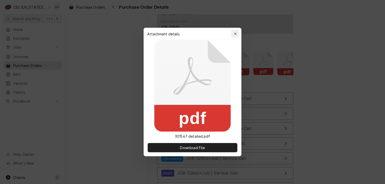
click at [235, 33] on icon "button" at bounding box center [235, 34] width 2 height 2
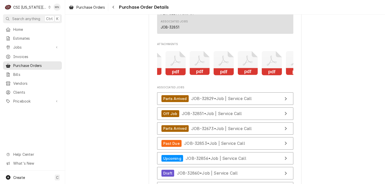
scroll to position [0, 27]
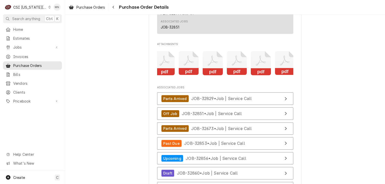
click at [259, 75] on rect "Attachments" at bounding box center [261, 71] width 20 height 7
click at [276, 75] on icon "Attachments" at bounding box center [285, 63] width 20 height 24
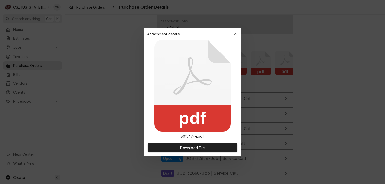
click at [276, 81] on div at bounding box center [192, 92] width 385 height 184
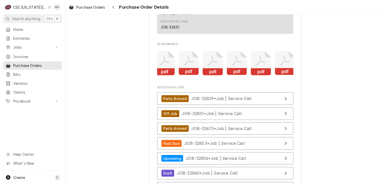
click at [281, 75] on icon "Attachments" at bounding box center [285, 63] width 20 height 24
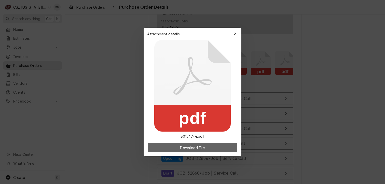
click at [198, 147] on span "Download File" at bounding box center [192, 147] width 27 height 5
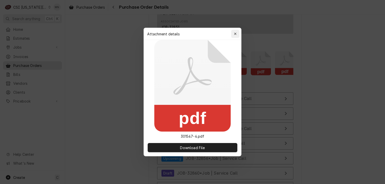
click at [239, 33] on button "button" at bounding box center [235, 34] width 8 height 8
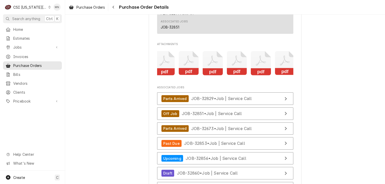
click at [235, 75] on icon "Attachments" at bounding box center [237, 63] width 20 height 24
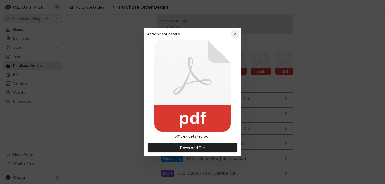
click at [236, 32] on icon "button" at bounding box center [235, 34] width 3 height 4
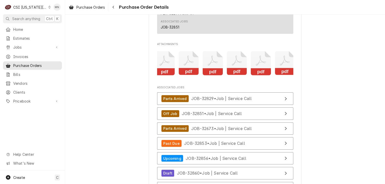
click at [214, 66] on icon "Attachments" at bounding box center [213, 61] width 10 height 10
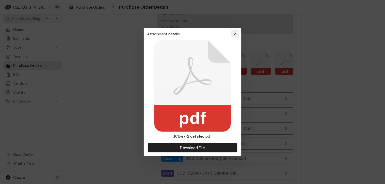
click at [238, 32] on button "button" at bounding box center [235, 34] width 8 height 8
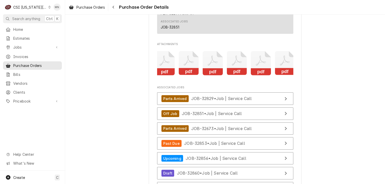
click at [264, 75] on icon "Attachments" at bounding box center [261, 63] width 20 height 24
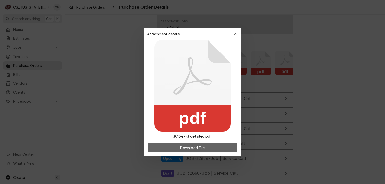
click at [200, 149] on span "Download File" at bounding box center [192, 147] width 27 height 5
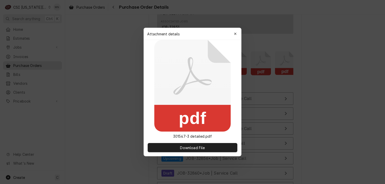
click at [375, 46] on div at bounding box center [192, 92] width 385 height 184
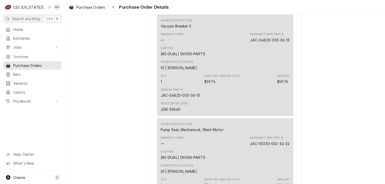
scroll to position [959, 0]
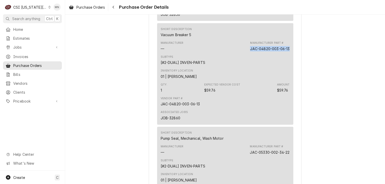
drag, startPoint x: 288, startPoint y: 64, endPoint x: 248, endPoint y: 63, distance: 40.0
click at [248, 63] on div "Short Description Vacuum Breaker 5 Manufacturer — Manufacturer Part # JAC-04820…" at bounding box center [225, 73] width 136 height 101
drag, startPoint x: 248, startPoint y: 63, endPoint x: 255, endPoint y: 63, distance: 6.4
copy div "JAC-04820-003-06-13"
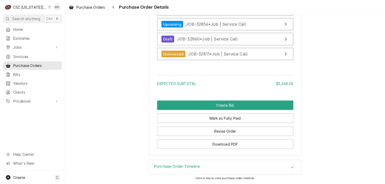
scroll to position [1825, 0]
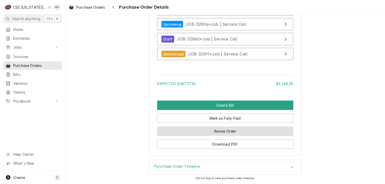
click at [248, 132] on button "Revise Order" at bounding box center [225, 131] width 136 height 9
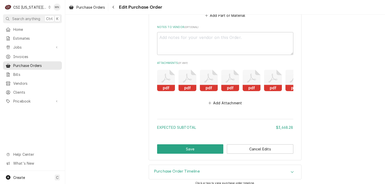
scroll to position [0, 13]
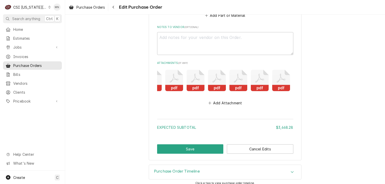
click at [280, 85] on rect "Attachments" at bounding box center [281, 88] width 18 height 6
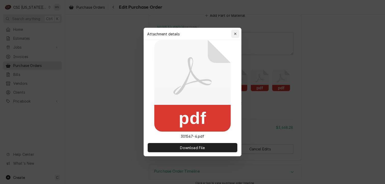
click at [234, 33] on icon "button" at bounding box center [235, 34] width 3 height 4
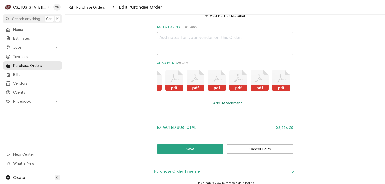
click at [224, 100] on button "Add Attachment" at bounding box center [225, 102] width 36 height 7
type textarea "x"
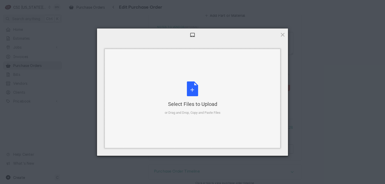
click at [204, 97] on div "Select Files to Upload or Drag and Drop, Copy and Paste Files" at bounding box center [193, 99] width 56 height 34
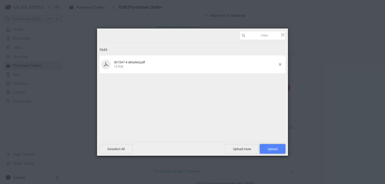
click at [275, 148] on span "Upload 1" at bounding box center [273, 149] width 10 height 4
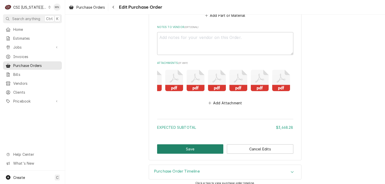
click at [183, 144] on button "Save" at bounding box center [190, 148] width 67 height 9
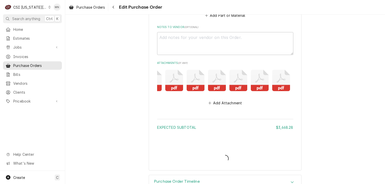
type textarea "x"
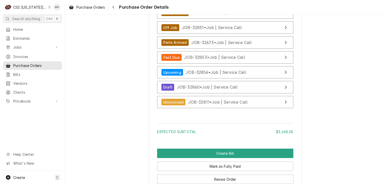
scroll to position [1809, 0]
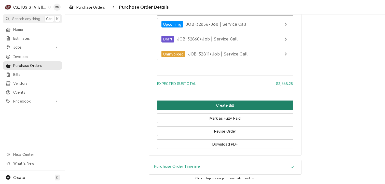
click at [216, 110] on button "Create Bill" at bounding box center [225, 105] width 136 height 9
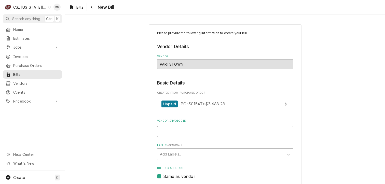
click at [184, 127] on input "Vendor Invoice ID" at bounding box center [225, 131] width 136 height 11
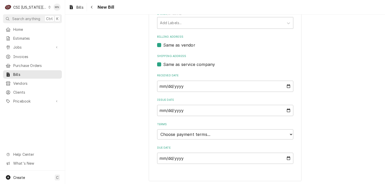
scroll to position [132, 0]
type input "2106953085"
click at [199, 132] on select "Choose payment terms... Same Day Net 7 Net 14 Net 21 Net 30 Net 45 Net 60 Net 90" at bounding box center [225, 134] width 136 height 10
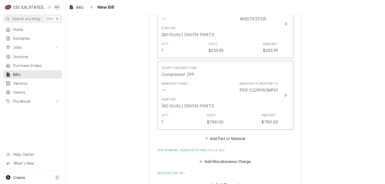
scroll to position [1241, 0]
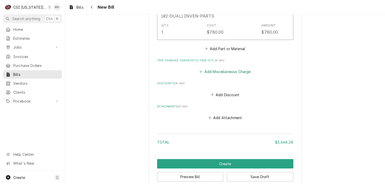
click at [219, 68] on button "Add Miscellaneous Charge" at bounding box center [225, 71] width 53 height 7
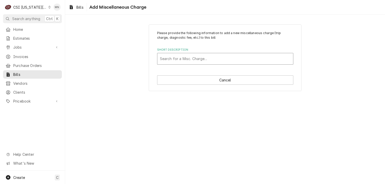
click at [184, 59] on div "Short Description" at bounding box center [225, 58] width 131 height 9
type input "ACO"
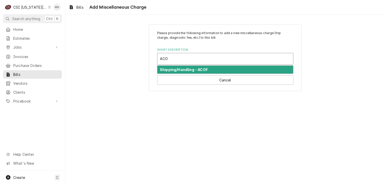
click at [187, 70] on strong "Shipping/Handling - ACOF" at bounding box center [184, 70] width 48 height 4
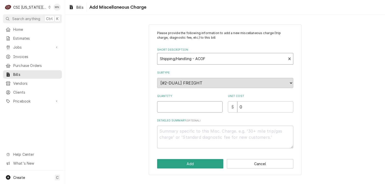
click at [171, 103] on input "Quantity" at bounding box center [189, 106] width 65 height 11
type textarea "x"
type input "1"
type textarea "x"
type input "6"
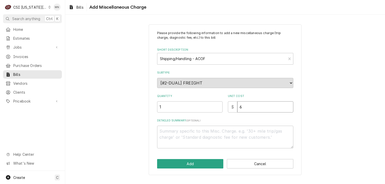
type textarea "x"
type input "60"
type textarea "x"
type input "60.2"
type textarea "x"
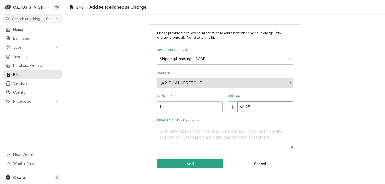
type input "60.25"
click at [173, 130] on textarea "Detailed Summary ( optional )" at bounding box center [225, 137] width 136 height 23
type textarea "x"
type textarea "A"
type textarea "x"
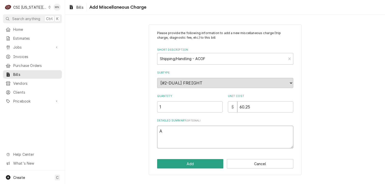
type textarea "AC"
type textarea "x"
type textarea "ACO"
type textarea "x"
type textarea "ACO"
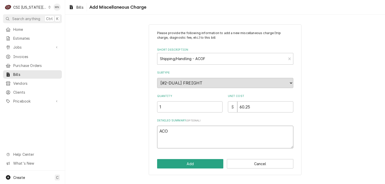
type textarea "x"
type textarea "ACO"
type textarea "x"
type textarea "ACOF"
type textarea "x"
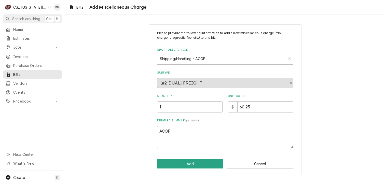
type textarea "ACOF"
type textarea "x"
type textarea "ACOF $"
type textarea "x"
type textarea "ACOF $"
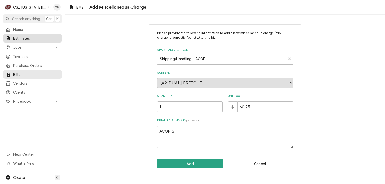
type textarea "x"
type textarea "ACOF $ 2"
type textarea "x"
type textarea "ACOF $ 25"
type textarea "x"
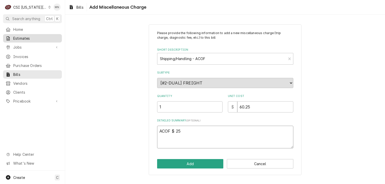
type textarea "ACOF $ 25."
type textarea "x"
type textarea "ACOF $ 25.1"
type textarea "x"
type textarea "ACOF $ 25.15"
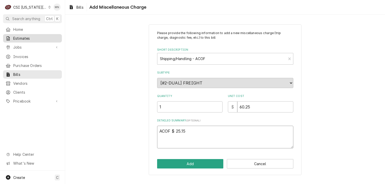
type textarea "x"
type textarea "ACOF $ 25.15"
type textarea "x"
type textarea "ACOF $ 25.15 2"
type textarea "x"
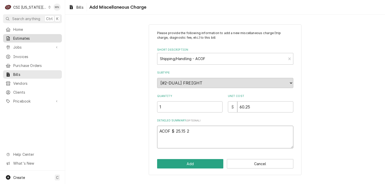
type textarea "ACOF $ 25.15 21"
type textarea "x"
type textarea "ACOF $ 25.15 210"
type textarea "x"
type textarea "ACOF $ 25.15 2106"
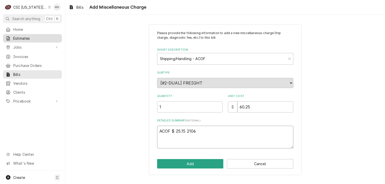
type textarea "x"
type textarea "ACOF $ 25.15 21069"
type textarea "x"
type textarea "ACOF $ 25.15 210695"
type textarea "x"
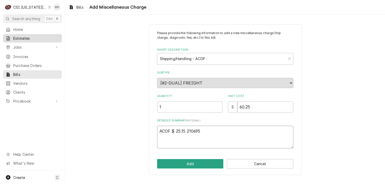
type textarea "ACOF $ 25.15 2106953"
type textarea "x"
type textarea "ACOF $ 25.15 21069530"
type textarea "x"
type textarea "ACOF $ 25.15 210695308"
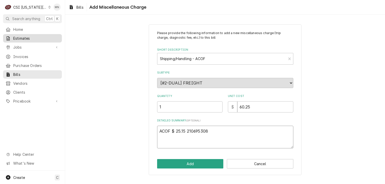
type textarea "x"
type textarea "ACOF $ 25.15 2106953085"
type textarea "x"
type textarea "ACOF $ 25.15 2106953085,"
type textarea "x"
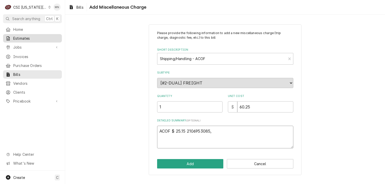
type textarea "ACOF $ 25.15 2106953085,"
type textarea "x"
type textarea "ACOF $ 25.15 2106953085, A"
type textarea "x"
type textarea "ACOF $ 25.15 2106953085, AC"
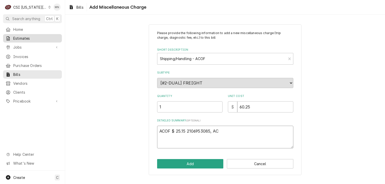
type textarea "x"
type textarea "ACOF $ 25.15 2106953085, ACO"
type textarea "x"
type textarea "ACOF $ 25.15 2106953085, ACOF"
type textarea "x"
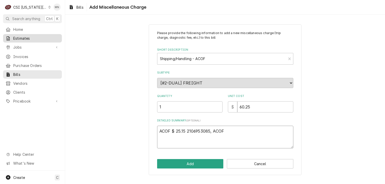
type textarea "ACOF $ 25.15 2106953085, ACOF"
type textarea "x"
type textarea "ACOF $ 25.15 2106953085, ACOF $"
type textarea "x"
type textarea "ACOF $ 25.15 2106953085, ACOF $"
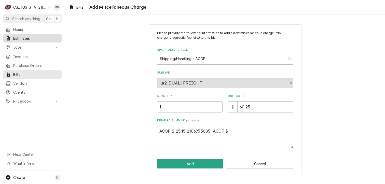
type textarea "x"
type textarea "ACOF $ 25.15 2106953085, ACOF $ 2"
type textarea "x"
type textarea "ACOF $ 25.15 2106953085, ACOF $ 24"
type textarea "x"
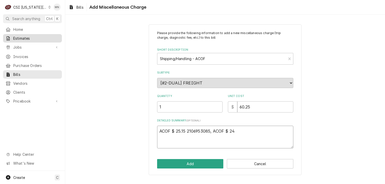
type textarea "ACOF $ 25.15 2106953085, ACOF $ 24."
type textarea "x"
type textarea "ACOF $ 25.15 2106953085, ACOF $ 24.8"
type textarea "x"
type textarea "ACOF $ 25.15 2106953085, ACOF $ 24.83"
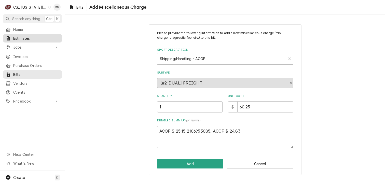
type textarea "x"
type textarea "ACOF $ 25.15 2106953085, ACOF $ 24.83"
click at [244, 131] on textarea "ACOF $ 25.15 2106953085, ACOF $ 24.83" at bounding box center [225, 137] width 136 height 23
type textarea "x"
type textarea "ACOF $ 25.15 2106953085, ACOF $ 24.83 2"
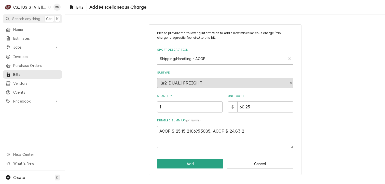
type textarea "x"
type textarea "ACOF $ 25.15 2106953085, ACOF $ 24.83 21"
type textarea "x"
type textarea "ACOF $ 25.15 2106953085, ACOF $ 24.83 210"
type textarea "x"
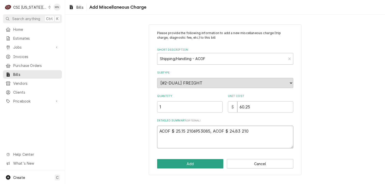
type textarea "ACOF $ 25.15 2106953085, ACOF $ 24.83 2106"
type textarea "x"
type textarea "ACOF $ 25.15 2106953085, ACOF $ 24.83 21069"
type textarea "x"
type textarea "ACOF $ 25.15 2106953085, ACOF $ 24.83 210695"
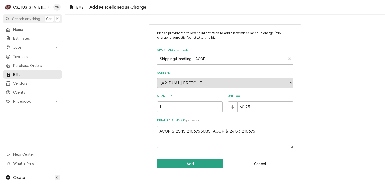
type textarea "x"
type textarea "ACOF $ 25.15 2106953085, ACOF $ 24.83 2106953"
type textarea "x"
type textarea "ACOF $ 25.15 2106953085, ACOF $ 24.83 21069530"
type textarea "x"
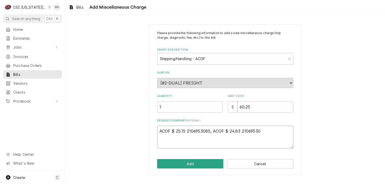
type textarea "ACOF $ 25.15 2106953085, ACOF $ 24.83 210695308"
type textarea "x"
type textarea "ACOF $ 25.15 2106953085, ACOF $ 24.83 2106953084"
type textarea "x"
type textarea "ACOF $ 25.15 2106953085, ACOF $ 24.83 2106953084,"
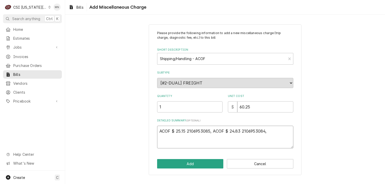
type textarea "x"
type textarea "ACOF $ 25.15 2106953085, ACOF $ 24.83 2106953084,"
type textarea "x"
type textarea "ACOF $ 25.15 2106953085, ACOF $ 24.83 2106953084, A"
type textarea "x"
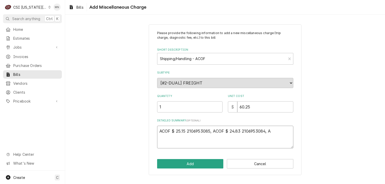
type textarea "ACOF $ 25.15 2106953085, ACOF $ 24.83 2106953084, AC"
type textarea "x"
type textarea "ACOF $ 25.15 2106953085, ACOF $ 24.83 2106953084, ACO"
type textarea "x"
type textarea "ACOF $ 25.15 2106953085, ACOF $ 24.83 2106953084, ACOF"
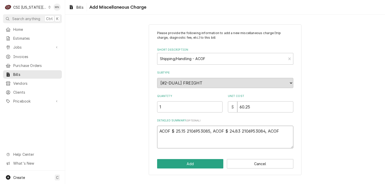
type textarea "x"
type textarea "ACOF $ 25.15 2106953085, ACOF $ 24.83 2106953084, ACOF"
click at [284, 129] on textarea "ACOF $ 25.15 2106953085, ACOF $ 24.83 2106953084, ACOF" at bounding box center [225, 137] width 136 height 23
type textarea "x"
type textarea "ACOF $ 25.15 2106953085, ACOF $ 24.83 2106953084, ACOF $"
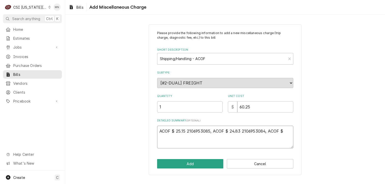
type textarea "x"
type textarea "ACOF $ 25.15 2106953085, ACOF $ 24.83 2106953084, ACOF $"
type textarea "x"
type textarea "ACOF $ 25.15 2106953085, ACOF $ 24.83 2106953084, ACOF $ 0"
type textarea "x"
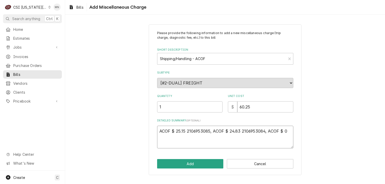
type textarea "ACOF $ 25.15 2106953085, ACOF $ 24.83 2106953084, ACOF $ 0."
type textarea "x"
type textarea "ACOF $ 25.15 2106953085, ACOF $ 24.83 2106953084, ACOF $ 0.3"
type textarea "x"
type textarea "ACOF $ 25.15 2106953085, ACOF $ 24.83 2106953084, ACOF $ 0.32"
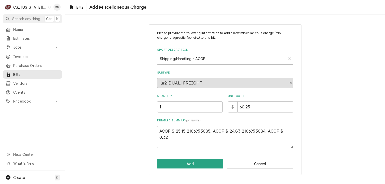
type textarea "x"
type textarea "ACOF $ 25.15 2106953085, ACOF $ 24.83 2106953084, ACOF $ 0.32"
type textarea "x"
type textarea "ACOF $ 25.15 2106953085, ACOF $ 24.83 2106953084, ACOF $ 0.32 2"
type textarea "x"
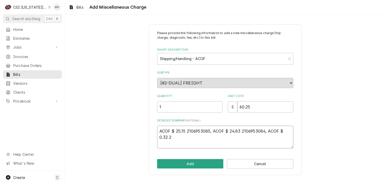
type textarea "ACOF $ 25.15 2106953085, ACOF $ 24.83 2106953084, ACOF $ 0.32 21"
type textarea "x"
type textarea "ACOF $ 25.15 2106953085, ACOF $ 24.83 2106953084, ACOF $ 0.32 210"
type textarea "x"
type textarea "ACOF $ 25.15 2106953085, ACOF $ 24.83 2106953084, ACOF $ 0.32 2107"
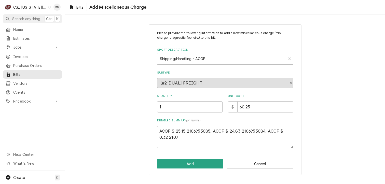
type textarea "x"
type textarea "ACOF $ 25.15 2106953085, ACOF $ 24.83 2106953084, ACOF $ 0.32 21070"
type textarea "x"
type textarea "ACOF $ 25.15 2106953085, ACOF $ 24.83 2106953084, ACOF $ 0.32 210702"
type textarea "x"
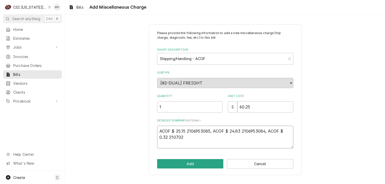
type textarea "ACOF $ 25.15 2106953085, ACOF $ 24.83 2106953084, ACOF $ 0.32 2107021"
type textarea "x"
type textarea "ACOF $ 25.15 2106953085, ACOF $ 24.83 2106953084, ACOF $ 0.32 21070211"
type textarea "x"
type textarea "ACOF $ 25.15 2106953085, ACOF $ 24.83 2106953084, ACOF $ 0.32 210702117"
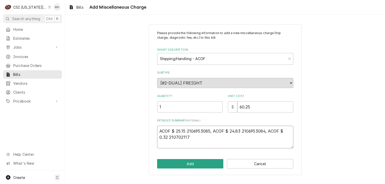
type textarea "x"
type textarea "ACOF $ 25.15 2106953085, ACOF $ 24.83 2106953084, ACOF $ 0.32 2107021171"
click at [197, 137] on textarea "ACOF $ 25.15 2106953085, ACOF $ 24.83 2106953084, ACOF $ 0.32 2107021171" at bounding box center [225, 137] width 136 height 23
type textarea "x"
type textarea "ACOF $ 25.15 2106953085, ACOF $ 24.83 2106953084, ACOF $ 0.32 2107021171,"
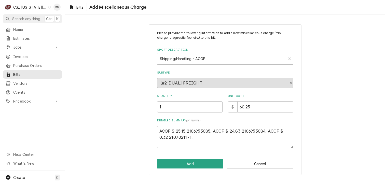
type textarea "x"
type textarea "ACOF $ 25.15 2106953085, ACOF $ 24.83 2106953084, ACOF $ 0.32 2107021171,"
type textarea "x"
type textarea "ACOF $ 25.15 2106953085, ACOF $ 24.83 2106953084, ACOF $ 0.32 2107021171, /"
type textarea "x"
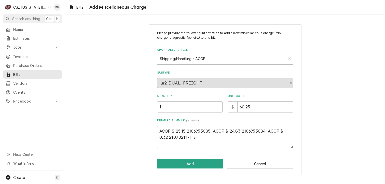
type textarea "ACOF $ 25.15 2106953085, ACOF $ 24.83 2106953084, ACOF $ 0.32 2107021171, /a"
type textarea "x"
type textarea "ACOF $ 25.15 2106953085, ACOF $ 24.83 2106953084, ACOF $ 0.32 2107021171, /"
type textarea "x"
type textarea "ACOF $ 25.15 2106953085, ACOF $ 24.83 2106953084, ACOF $ 0.32 2107021171,"
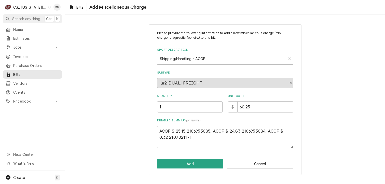
type textarea "x"
type textarea "ACOF $ 25.15 2106953085, ACOF $ 24.83 2106953084, ACOF $ 0.32 2107021171, A"
type textarea "x"
type textarea "ACOF $ 25.15 2106953085, ACOF $ 24.83 2106953084, ACOF $ 0.32 2107021171, AC"
type textarea "x"
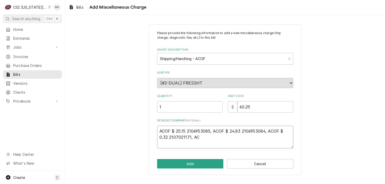
type textarea "ACOF $ 25.15 2106953085, ACOF $ 24.83 2106953084, ACOF $ 0.32 2107021171, ACO"
type textarea "x"
type textarea "ACOF $ 25.15 2106953085, ACOF $ 24.83 2106953084, ACOF $ 0.32 2107021171, ACOF"
type textarea "x"
type textarea "ACOF $ 25.15 2106953085, ACOF $ 24.83 2106953084, ACOF $ 0.32 2107021171, ACOF"
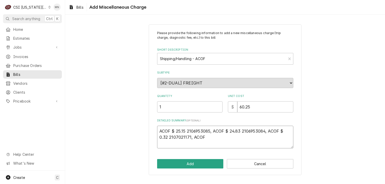
type textarea "x"
type textarea "ACOF $ 25.15 2106953085, ACOF $ 24.83 2106953084, ACOF $ 0.32 2107021171, ACOF $"
type textarea "x"
type textarea "ACOF $ 25.15 2106953085, ACOF $ 24.83 2106953084, ACOF $ 0.32 2107021171, ACOF $"
type textarea "x"
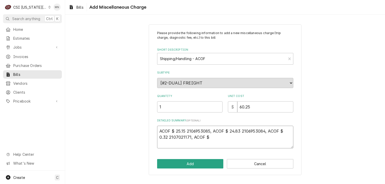
type textarea "ACOF $ 25.15 2106953085, ACOF $ 24.83 2106953084, ACOF $ 0.32 2107021171, ACOF …"
type textarea "x"
type textarea "ACOF $ 25.15 2106953085, ACOF $ 24.83 2106953084, ACOF $ 0.32 2107021171, ACOF …"
type textarea "x"
type textarea "ACOF $ 25.15 2106953085, ACOF $ 24.83 2106953084, ACOF $ 0.32 2107021171, ACOF …"
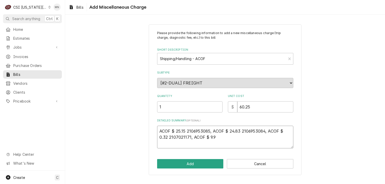
type textarea "x"
type textarea "ACOF $ 25.15 2106953085, ACOF $ 24.83 2106953084, ACOF $ 0.32 2107021171, ACOF …"
type textarea "x"
type textarea "ACOF $ 25.15 2106953085, ACOF $ 24.83 2106953084, ACOF $ 0.32 2107021171, ACOF …"
type textarea "x"
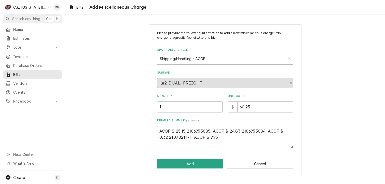
type textarea "ACOF $ 25.15 2106953085, ACOF $ 24.83 2106953084, ACOF $ 0.32 2107021171, ACOF …"
type textarea "x"
click at [281, 131] on textarea "ACOF $ 25.15 2106953085, ACOF $ 24.83 2106953084, ACOF $ 0.32 2107021171, ACOF …" at bounding box center [225, 137] width 136 height 23
click at [270, 130] on textarea "ACOF $ 25.15 2106953085, ACOF $ 24.83 2106953084, ACOF $ 0.32 2107021171, ACOF …" at bounding box center [225, 137] width 136 height 23
click at [287, 131] on textarea "ACOF $ 25.15 2106953085, ACOF $ 24.83 2106953084, ACOF $ 0.32 2107021171, ACOF …" at bounding box center [225, 137] width 136 height 23
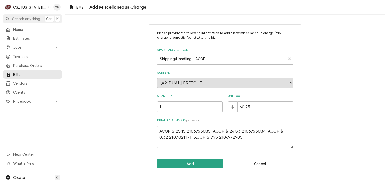
click at [174, 131] on textarea "ACOF $ 25.15 2106953085, ACOF $ 24.83 2106953084, ACOF $ 0.32 2107021171, ACOF …" at bounding box center [225, 137] width 136 height 23
click at [228, 129] on textarea "ACOF $25.15 2106953085, ACOF $ 24.83 2106953084, ACOF $ 0.32 2107021171, ACOF $…" at bounding box center [225, 137] width 136 height 23
click at [265, 130] on textarea "ACOF $25.15 2106953085, ACOF $24.83 2106953084, ACOF $ 0.32 2107021171, ACOF $ …" at bounding box center [225, 137] width 136 height 23
click at [205, 164] on button "Add" at bounding box center [190, 163] width 67 height 9
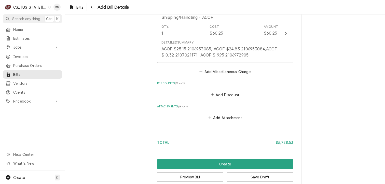
scroll to position [1319, 0]
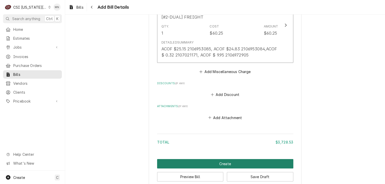
click at [230, 159] on button "Create" at bounding box center [225, 163] width 136 height 9
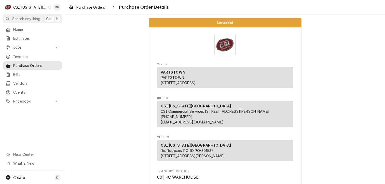
click at [33, 5] on div "CSI [US_STATE][GEOGRAPHIC_DATA]" at bounding box center [30, 7] width 34 height 5
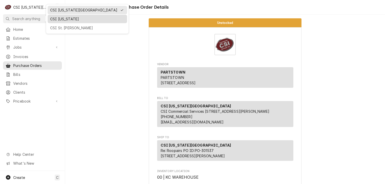
click at [55, 19] on div "CSI [US_STATE]" at bounding box center [87, 18] width 74 height 5
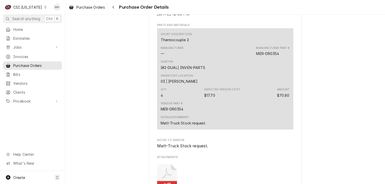
scroll to position [433, 0]
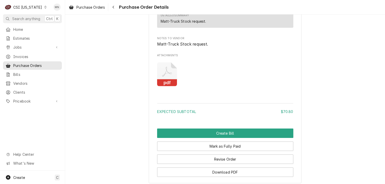
click at [160, 87] on icon "Attachments" at bounding box center [167, 74] width 20 height 24
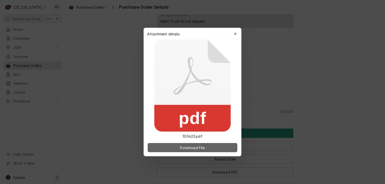
click at [179, 150] on span "Download File" at bounding box center [192, 147] width 27 height 5
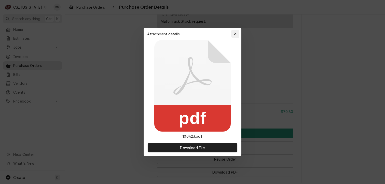
click at [238, 33] on button "button" at bounding box center [235, 34] width 8 height 8
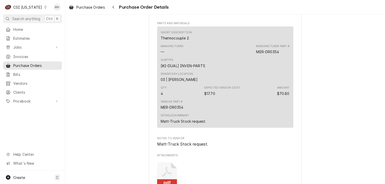
scroll to position [306, 0]
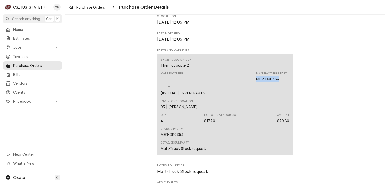
drag, startPoint x: 278, startPoint y: 96, endPoint x: 251, endPoint y: 93, distance: 27.7
click at [251, 84] on div "Manufacturer — Manufacturer Part # MER-DR0354" at bounding box center [225, 77] width 129 height 14
drag, startPoint x: 251, startPoint y: 93, endPoint x: 256, endPoint y: 94, distance: 5.0
copy div "MER-DR0354"
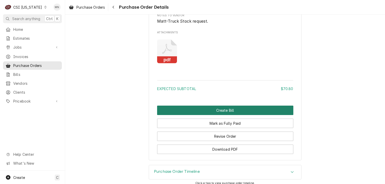
scroll to position [476, 0]
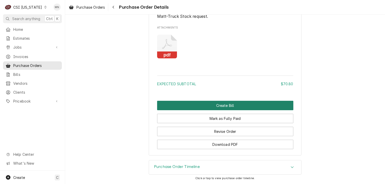
click at [229, 106] on button "Create Bill" at bounding box center [225, 105] width 136 height 9
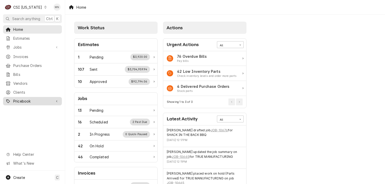
click at [24, 99] on span "Pricebook" at bounding box center [32, 101] width 38 height 5
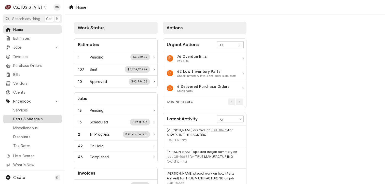
click at [26, 116] on span "Parts & Materials" at bounding box center [36, 118] width 46 height 5
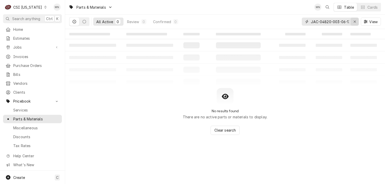
click at [356, 23] on div "Erase input" at bounding box center [354, 21] width 5 height 5
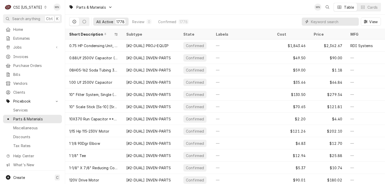
paste input "MER-DR0354"
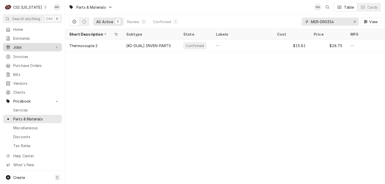
type input "MER-DR0354"
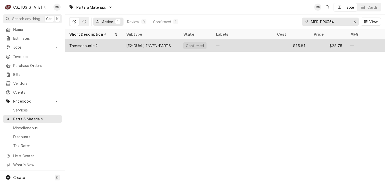
click at [295, 45] on div "$15.81" at bounding box center [291, 45] width 37 height 12
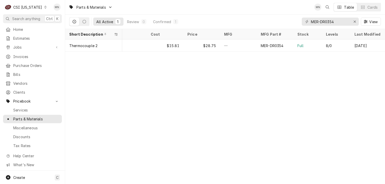
scroll to position [0, 128]
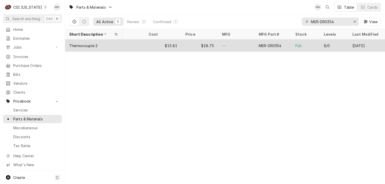
click at [261, 45] on div "MER-DR0354" at bounding box center [270, 45] width 23 height 5
click at [119, 45] on div "Thermocouple 2" at bounding box center [93, 45] width 57 height 12
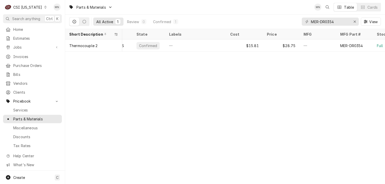
scroll to position [0, 0]
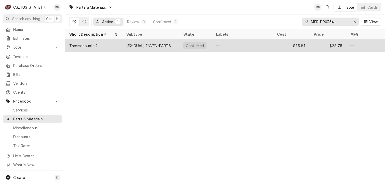
click at [84, 47] on div "Thermocouple 2" at bounding box center [83, 45] width 28 height 5
drag, startPoint x: 84, startPoint y: 47, endPoint x: 142, endPoint y: 44, distance: 57.4
click at [142, 44] on div "[#2-DUAL] INVEN-PARTS" at bounding box center [148, 45] width 45 height 5
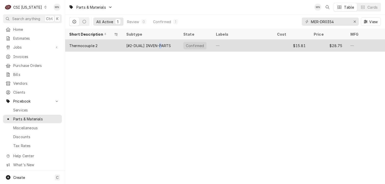
drag, startPoint x: 142, startPoint y: 44, endPoint x: 161, endPoint y: 44, distance: 18.9
click at [161, 44] on div "[#2-DUAL] INVEN-PARTS" at bounding box center [148, 45] width 45 height 5
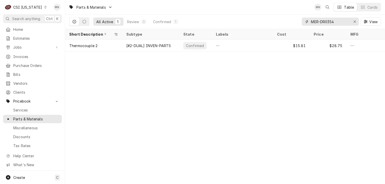
click at [339, 23] on input "MER-DR0354" at bounding box center [330, 22] width 38 height 8
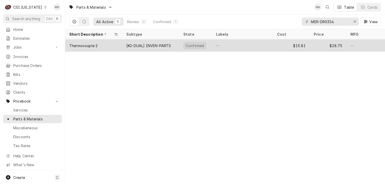
click at [155, 46] on div "[#2-DUAL] INVEN-PARTS" at bounding box center [148, 45] width 45 height 5
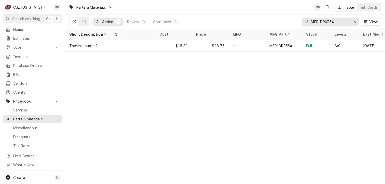
scroll to position [0, 128]
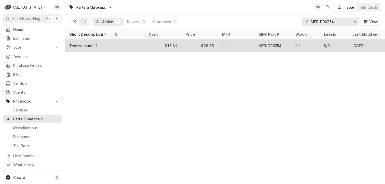
click at [378, 43] on div "Sep 29" at bounding box center [367, 45] width 37 height 12
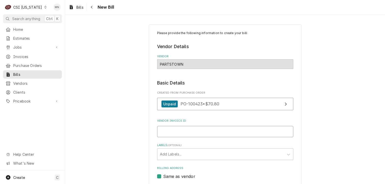
click at [181, 131] on input "Vendor Invoice ID" at bounding box center [225, 131] width 136 height 11
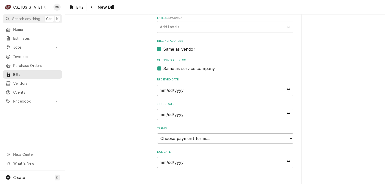
scroll to position [132, 0]
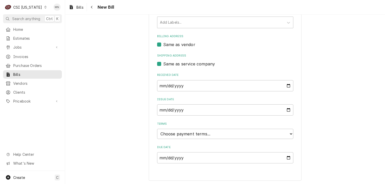
type input "2107033624"
click at [205, 135] on select "Choose payment terms... Same Day Net 7 Net 14 Net 21 Net 30 Net 45 Net 60 Net 90" at bounding box center [225, 134] width 136 height 10
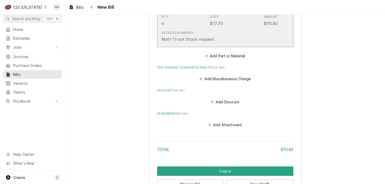
scroll to position [400, 0]
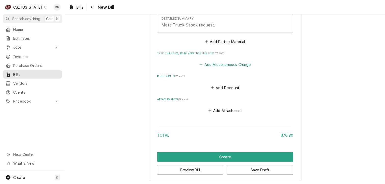
click at [216, 64] on button "Add Miscellaneous Charge" at bounding box center [225, 64] width 53 height 7
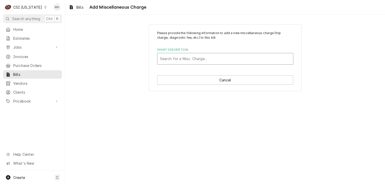
click at [185, 59] on div "Short Description" at bounding box center [225, 58] width 131 height 9
type input "ACOF"
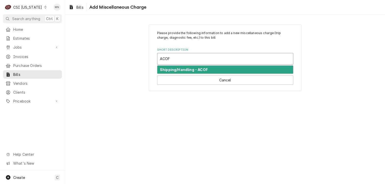
click at [190, 70] on strong "Shipping/Handling - ACOF" at bounding box center [184, 70] width 48 height 4
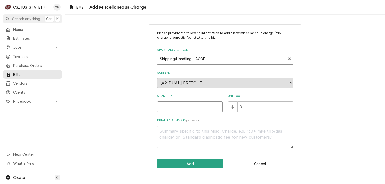
click at [182, 106] on input "Quantity" at bounding box center [189, 106] width 65 height 11
type textarea "x"
type input "1"
type textarea "x"
type input "2"
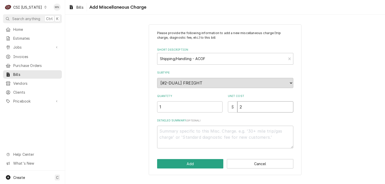
type textarea "x"
type input "21"
type textarea "x"
type input "21.0"
type textarea "x"
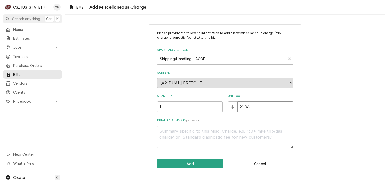
type input "21.06"
click at [204, 131] on textarea "Detailed Summary ( optional )" at bounding box center [225, 137] width 136 height 23
type textarea "x"
type textarea "M"
type textarea "x"
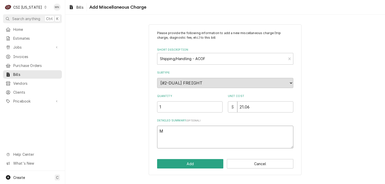
type textarea "Ma"
type textarea "x"
type textarea "Mat"
type textarea "x"
type textarea "Matt"
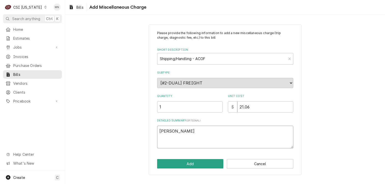
type textarea "x"
type textarea "Matt"
type textarea "x"
type textarea "Matt T"
type textarea "x"
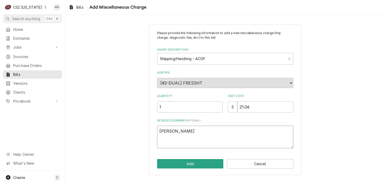
type textarea "Matt Tr"
type textarea "x"
type textarea "Matt Tru"
type textarea "x"
type textarea "Matt Truc"
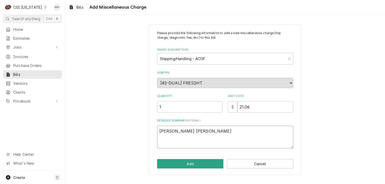
type textarea "x"
type textarea "Matt Truck"
type textarea "x"
type textarea "Matt Truck"
type textarea "x"
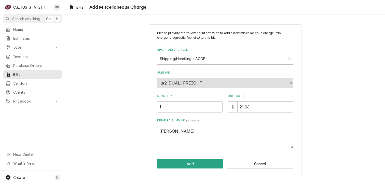
type textarea "Matt Truck S"
type textarea "x"
type textarea "Matt Truck St"
type textarea "x"
type textarea "Matt Truck Sto"
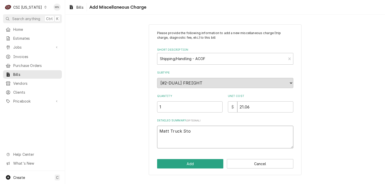
type textarea "x"
type textarea "Matt Truck St"
type textarea "x"
type textarea "Matt Truck S"
type textarea "x"
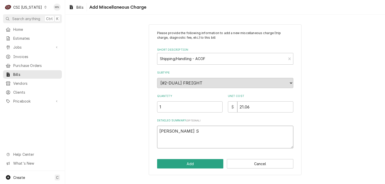
type textarea "Matt Truck"
type textarea "x"
type textarea "Matt Truck"
type textarea "x"
type textarea "Matt Truc"
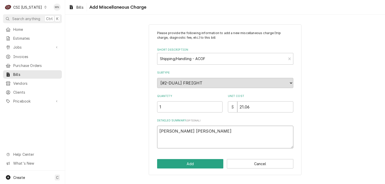
type textarea "x"
type textarea "Matt Tru"
type textarea "x"
type textarea "Matt Tr"
type textarea "x"
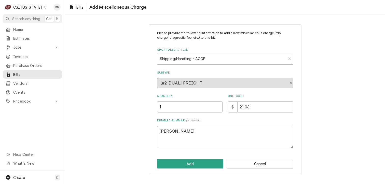
type textarea "Matt T"
type textarea "x"
type textarea "Matt"
type textarea "x"
type textarea "Matt"
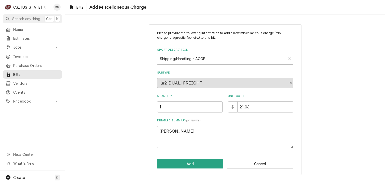
type textarea "x"
type textarea "Mat"
type textarea "x"
type textarea "Ma"
type textarea "x"
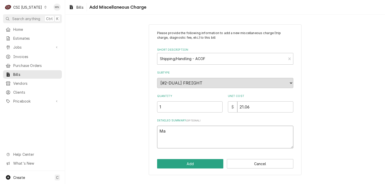
type textarea "M"
type textarea "x"
type textarea "A"
type textarea "x"
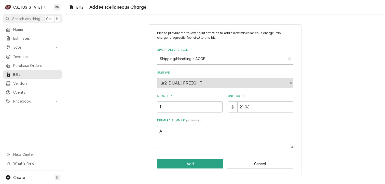
type textarea "AC"
type textarea "x"
type textarea "ACO"
type textarea "x"
type textarea "ACOF"
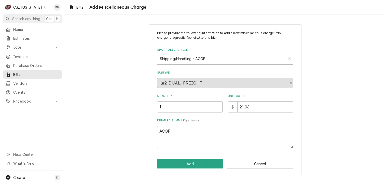
type textarea "x"
type textarea "ACOF"
click at [196, 163] on button "Add" at bounding box center [190, 163] width 67 height 9
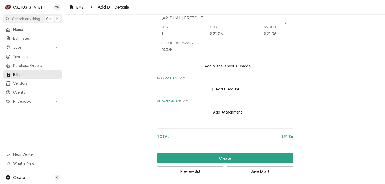
scroll to position [471, 0]
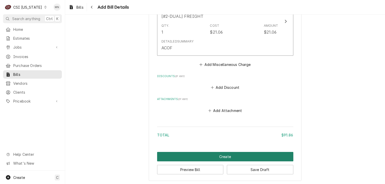
click at [233, 155] on button "Create" at bounding box center [225, 156] width 136 height 9
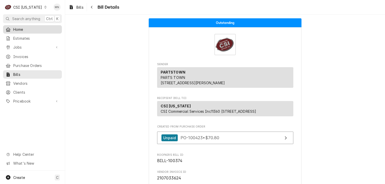
click at [10, 26] on div "Home" at bounding box center [32, 29] width 57 height 6
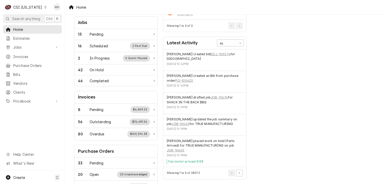
scroll to position [76, 0]
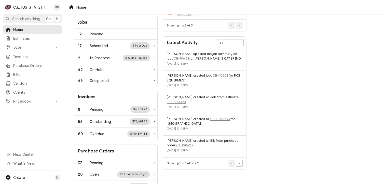
click at [36, 7] on div "CSI [US_STATE]" at bounding box center [27, 7] width 29 height 5
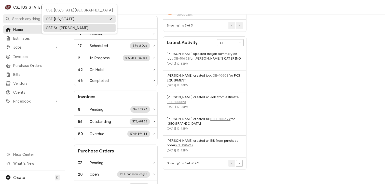
click at [57, 27] on div "CSI St. [PERSON_NAME]" at bounding box center [79, 27] width 67 height 5
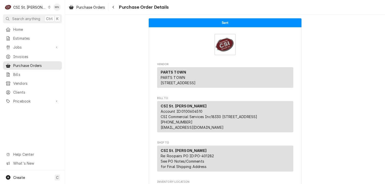
click at [123, 8] on span "Purchase Order Details" at bounding box center [142, 7] width 51 height 7
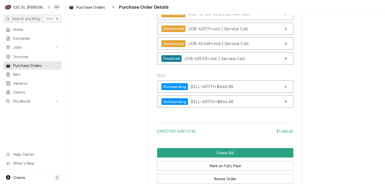
scroll to position [1325, 0]
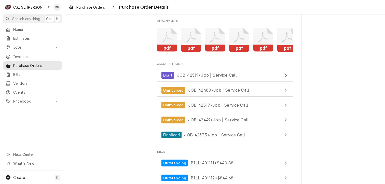
click at [163, 52] on icon "Attachments" at bounding box center [167, 40] width 20 height 24
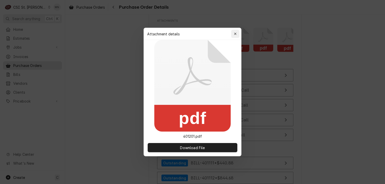
click at [233, 32] on div "button" at bounding box center [235, 33] width 5 height 5
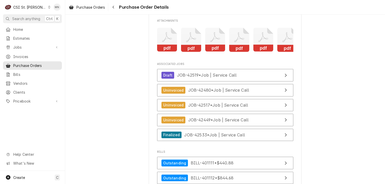
click at [187, 42] on icon "Attachments" at bounding box center [191, 37] width 10 height 10
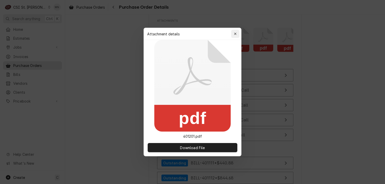
click at [238, 33] on div "button" at bounding box center [235, 33] width 5 height 5
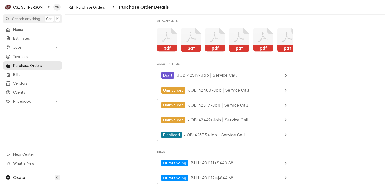
click at [217, 42] on icon "Attachments" at bounding box center [215, 37] width 10 height 10
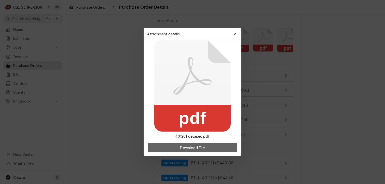
click at [194, 149] on span "Download File" at bounding box center [192, 147] width 27 height 5
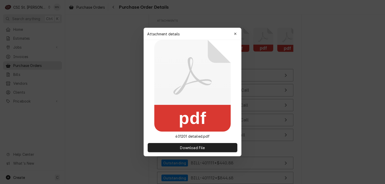
drag, startPoint x: 234, startPoint y: 34, endPoint x: 234, endPoint y: 39, distance: 4.8
click at [234, 34] on icon "button" at bounding box center [235, 34] width 3 height 4
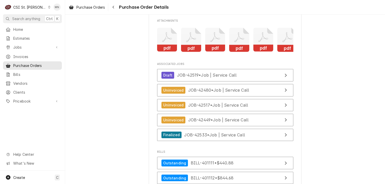
click at [239, 52] on icon "Attachments" at bounding box center [239, 40] width 20 height 24
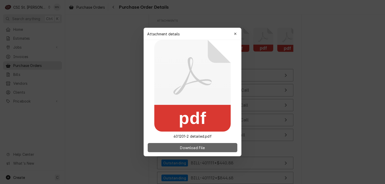
click at [194, 148] on span "Download File" at bounding box center [192, 147] width 27 height 5
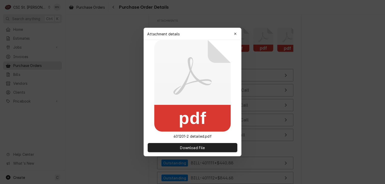
drag, startPoint x: 236, startPoint y: 31, endPoint x: 241, endPoint y: 32, distance: 5.0
click at [236, 31] on div "button" at bounding box center [235, 33] width 5 height 5
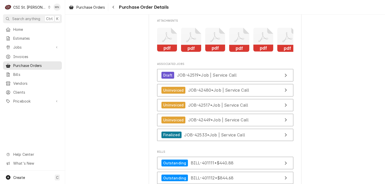
click at [264, 52] on icon "Attachments" at bounding box center [264, 40] width 20 height 24
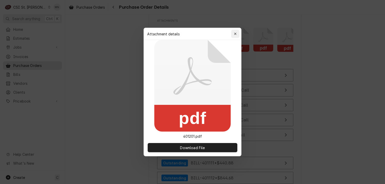
click at [236, 32] on icon "button" at bounding box center [235, 34] width 3 height 4
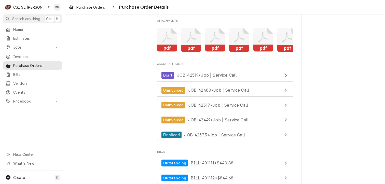
scroll to position [0, 8]
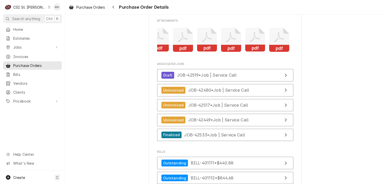
click at [277, 52] on icon "Attachments" at bounding box center [279, 40] width 20 height 24
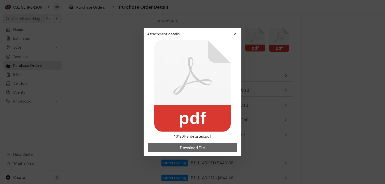
click at [181, 148] on span "Download File" at bounding box center [192, 147] width 27 height 5
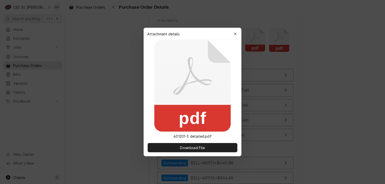
click at [239, 34] on button "button" at bounding box center [235, 34] width 8 height 8
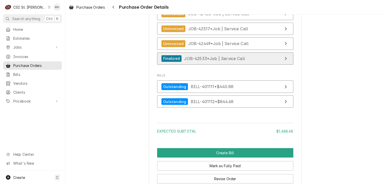
scroll to position [1468, 0]
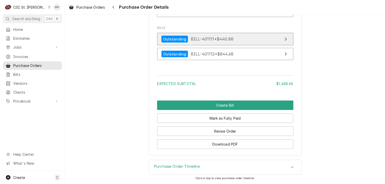
click at [185, 35] on link "Outstanding BILL-401111 • $440.88" at bounding box center [225, 39] width 136 height 12
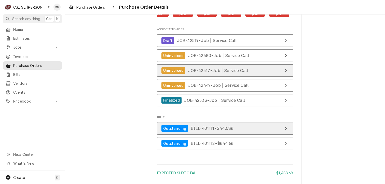
scroll to position [1453, 0]
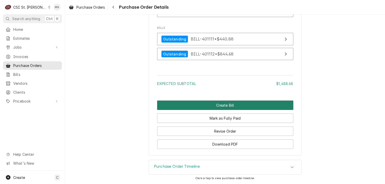
click at [220, 110] on button "Create Bill" at bounding box center [225, 105] width 136 height 9
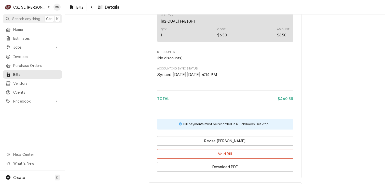
scroll to position [714, 0]
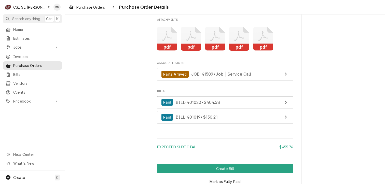
scroll to position [1325, 0]
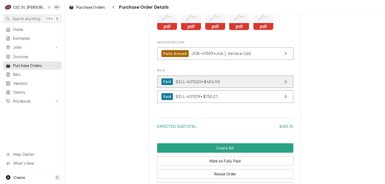
click at [216, 84] on span "BILL-401020 • $404.58" at bounding box center [198, 81] width 44 height 5
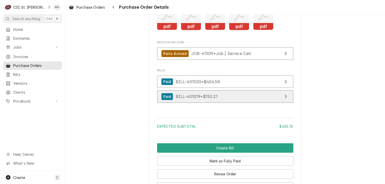
click at [193, 103] on link "Paid BILL-401019 • $150.21" at bounding box center [225, 96] width 136 height 12
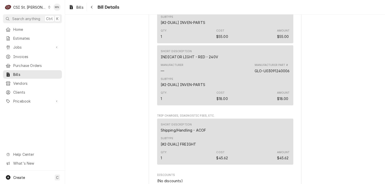
scroll to position [714, 0]
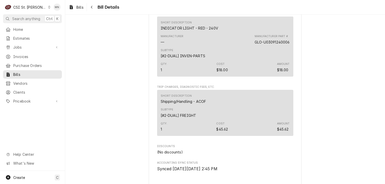
click at [99, 9] on span "Bill Details" at bounding box center [107, 7] width 23 height 7
click at [96, 7] on button "Navigate back" at bounding box center [92, 7] width 8 height 8
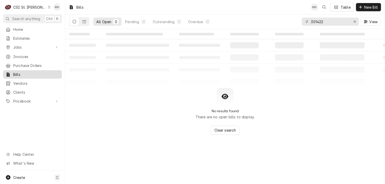
click at [31, 74] on span "Bills" at bounding box center [36, 74] width 46 height 5
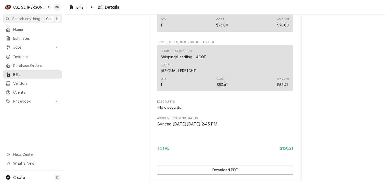
scroll to position [282, 0]
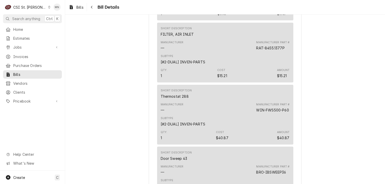
scroll to position [459, 0]
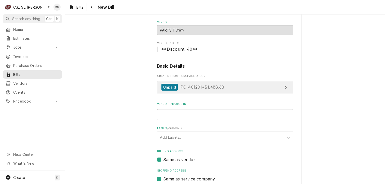
scroll to position [51, 0]
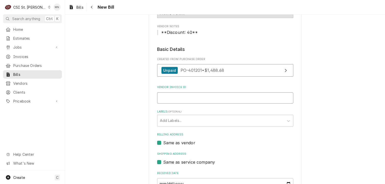
click at [179, 100] on input "Vendor Invoice ID" at bounding box center [225, 98] width 136 height 11
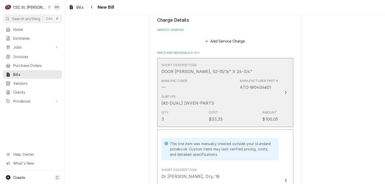
scroll to position [306, 0]
type input "2106953082"
click at [275, 104] on div "Subtype [#2-DUAL] INVEN-PARTS" at bounding box center [220, 102] width 117 height 16
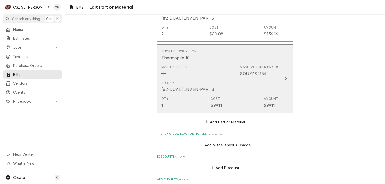
scroll to position [904, 0]
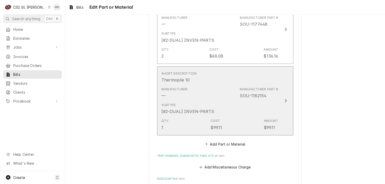
click at [274, 101] on div "Subtype [#2-DUAL] INVEN-PARTS" at bounding box center [220, 109] width 117 height 16
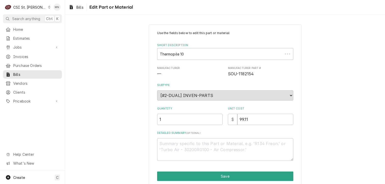
type textarea "x"
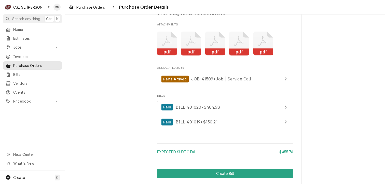
scroll to position [1325, 0]
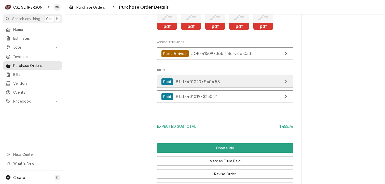
click at [209, 84] on span "BILL-401020 • $404.58" at bounding box center [198, 81] width 44 height 5
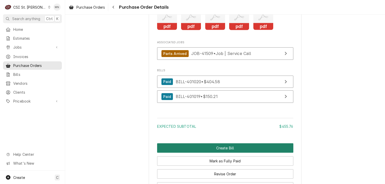
click at [227, 153] on button "Create Bill" at bounding box center [225, 147] width 136 height 9
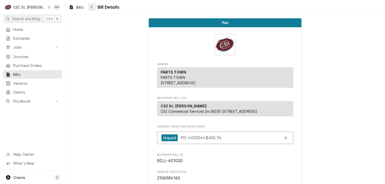
click at [93, 7] on icon "Navigate back" at bounding box center [92, 7] width 2 height 4
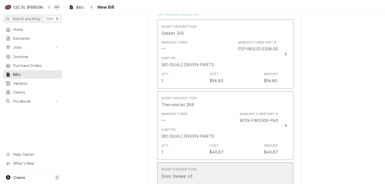
scroll to position [331, 0]
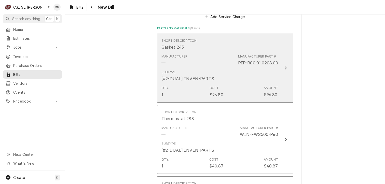
drag, startPoint x: 257, startPoint y: 70, endPoint x: 235, endPoint y: 70, distance: 21.7
click at [235, 70] on div "Subtype [#2-DUAL] INVEN-PARTS" at bounding box center [220, 76] width 117 height 16
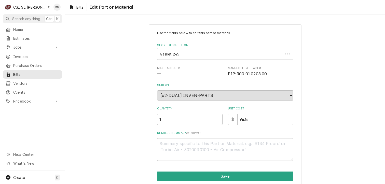
type textarea "x"
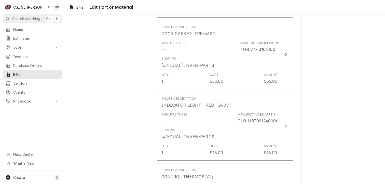
scroll to position [561, 0]
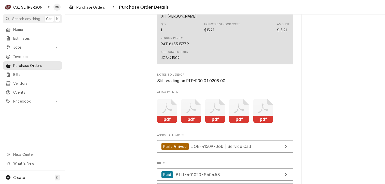
scroll to position [1223, 0]
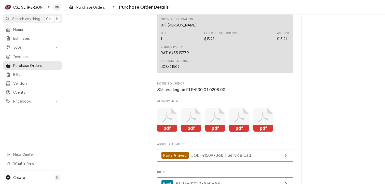
click at [174, 132] on icon "Attachments" at bounding box center [167, 120] width 20 height 24
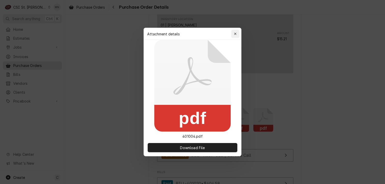
click at [235, 37] on button "button" at bounding box center [235, 34] width 8 height 8
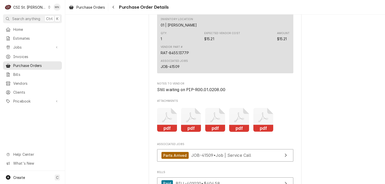
click at [199, 132] on icon "Attachments" at bounding box center [191, 120] width 20 height 24
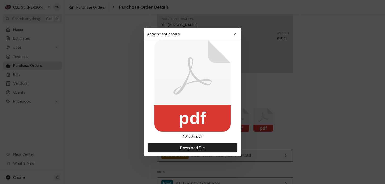
click at [236, 34] on icon "button" at bounding box center [235, 34] width 3 height 4
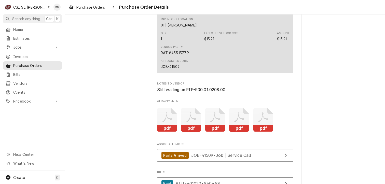
click at [213, 132] on icon "Attachments" at bounding box center [215, 120] width 20 height 24
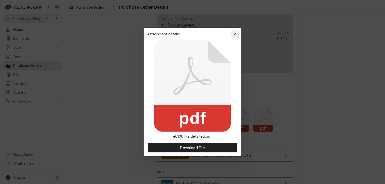
click at [235, 34] on icon "button" at bounding box center [235, 34] width 2 height 2
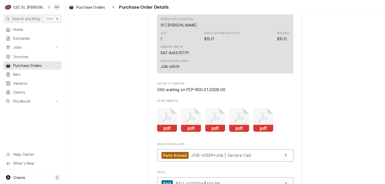
click at [241, 132] on icon "Attachments" at bounding box center [239, 120] width 20 height 24
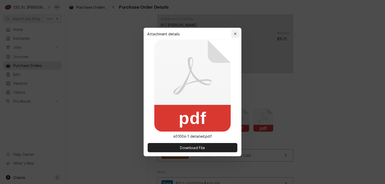
click at [234, 32] on div "button" at bounding box center [235, 33] width 5 height 5
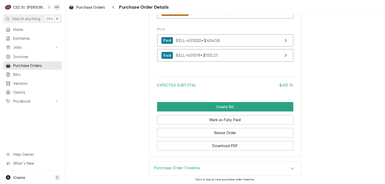
scroll to position [1383, 0]
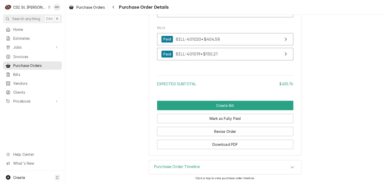
click at [220, 168] on div "Purchase Order Timeline" at bounding box center [225, 168] width 152 height 14
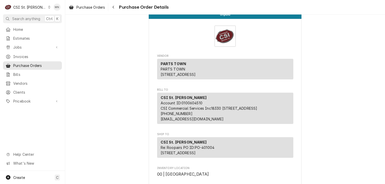
scroll to position [0, 0]
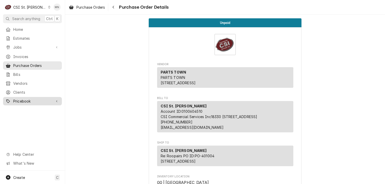
click at [27, 99] on span "Pricebook" at bounding box center [32, 101] width 38 height 5
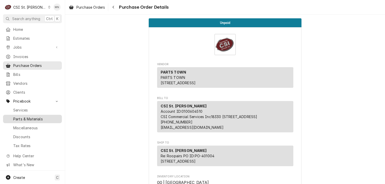
click at [35, 117] on span "Parts & Materials" at bounding box center [36, 118] width 46 height 5
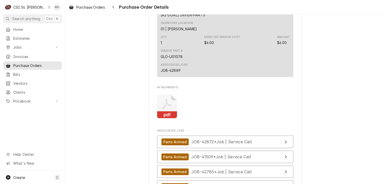
scroll to position [1172, 0]
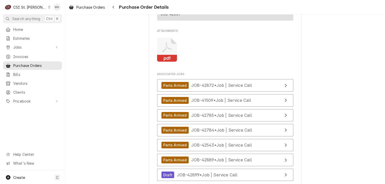
click at [163, 62] on icon "Attachments" at bounding box center [167, 50] width 20 height 24
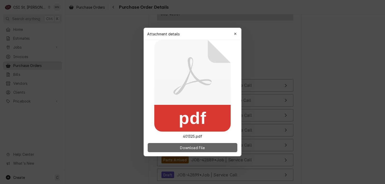
click at [198, 149] on span "Download File" at bounding box center [192, 147] width 27 height 5
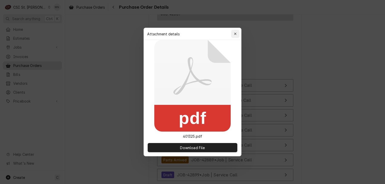
click at [235, 32] on icon "button" at bounding box center [235, 34] width 3 height 4
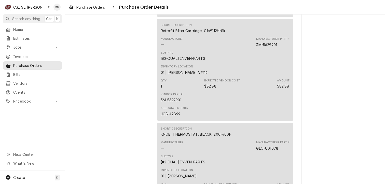
scroll to position [1096, 0]
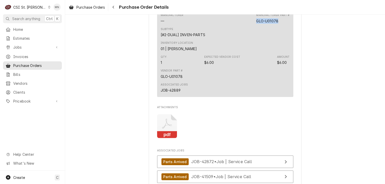
drag, startPoint x: 255, startPoint y: 34, endPoint x: 278, endPoint y: 35, distance: 23.0
click at [278, 23] on div "Manufacturer Part # GLO-U01078" at bounding box center [272, 18] width 33 height 10
drag, startPoint x: 278, startPoint y: 35, endPoint x: 268, endPoint y: 36, distance: 9.7
copy div "GLO-U01078"
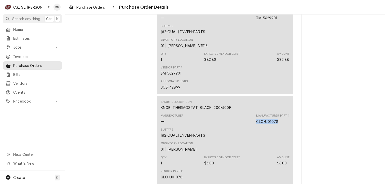
scroll to position [968, 0]
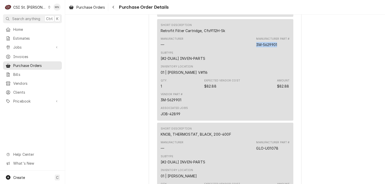
drag, startPoint x: 280, startPoint y: 60, endPoint x: 255, endPoint y: 60, distance: 24.7
click at [256, 47] on div "Manufacturer Part # 3M-5629901" at bounding box center [272, 42] width 33 height 10
drag, startPoint x: 255, startPoint y: 60, endPoint x: 258, endPoint y: 60, distance: 3.3
copy div "3M-5629901"
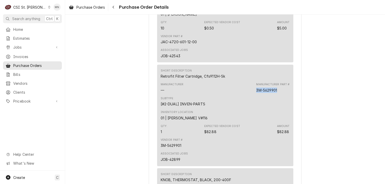
scroll to position [866, 0]
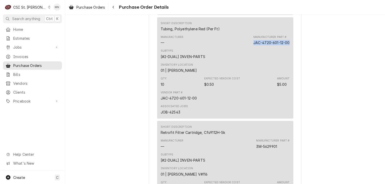
drag, startPoint x: 286, startPoint y: 58, endPoint x: 250, endPoint y: 58, distance: 35.7
click at [250, 47] on div "Manufacturer — Manufacturer Part # JAC-4720-601-12-00" at bounding box center [225, 40] width 129 height 14
drag, startPoint x: 250, startPoint y: 58, endPoint x: 256, endPoint y: 58, distance: 5.6
copy div "JAC-4720-601-12-00"
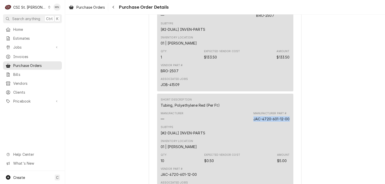
scroll to position [714, 0]
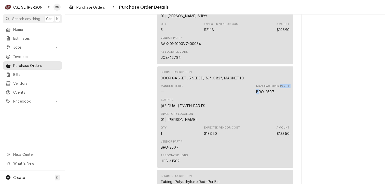
drag, startPoint x: 279, startPoint y: 106, endPoint x: 260, endPoint y: 107, distance: 19.4
click at [260, 95] on div "Manufacturer Part # BRO-2507" at bounding box center [272, 89] width 33 height 10
drag, startPoint x: 260, startPoint y: 107, endPoint x: 272, endPoint y: 108, distance: 12.8
click at [272, 95] on div "BRO-2507" at bounding box center [265, 91] width 18 height 5
drag, startPoint x: 272, startPoint y: 108, endPoint x: 259, endPoint y: 107, distance: 13.5
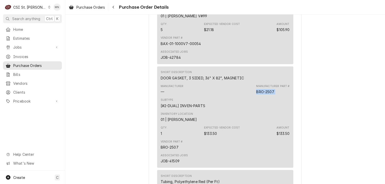
click at [259, 95] on div "BRO-2507" at bounding box center [265, 91] width 18 height 5
drag, startPoint x: 259, startPoint y: 107, endPoint x: 263, endPoint y: 107, distance: 3.8
copy div "BRO-2507"
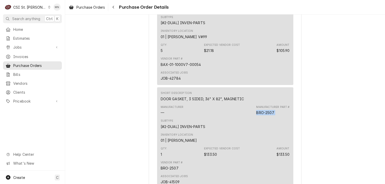
scroll to position [663, 0]
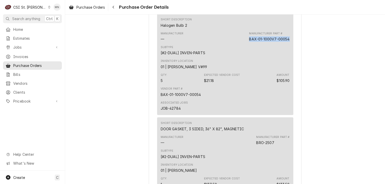
drag, startPoint x: 287, startPoint y: 55, endPoint x: 248, endPoint y: 56, distance: 39.0
click at [249, 42] on div "BAX-01-1000V7-00054" at bounding box center [269, 38] width 41 height 5
copy div "BAX-01-1000V7-00054"
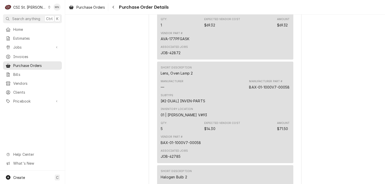
scroll to position [510, 0]
drag, startPoint x: 289, startPoint y: 104, endPoint x: 248, endPoint y: 104, distance: 40.3
click at [248, 104] on div "Short Description Lens, Oven Lamp 2 Manufacturer — Manufacturer Part # BAX-01-1…" at bounding box center [225, 113] width 136 height 101
copy div "BAX-01-1000V7-00058"
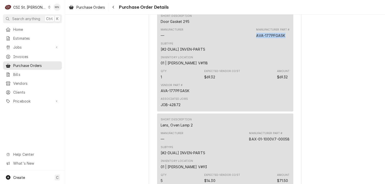
drag, startPoint x: 284, startPoint y: 49, endPoint x: 256, endPoint y: 52, distance: 29.0
click at [256, 38] on div "Manufacturer Part # AVA-177PFGASK" at bounding box center [272, 33] width 33 height 10
copy div "AVA-177PFGASK"
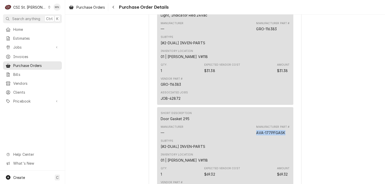
scroll to position [331, 0]
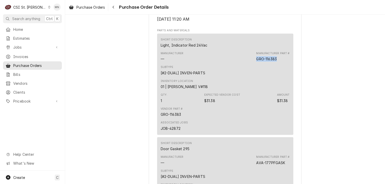
drag, startPoint x: 278, startPoint y: 76, endPoint x: 256, endPoint y: 76, distance: 22.4
click at [256, 62] on div "Manufacturer Part # GRO-116383" at bounding box center [272, 56] width 33 height 10
copy div "GRO-116383"
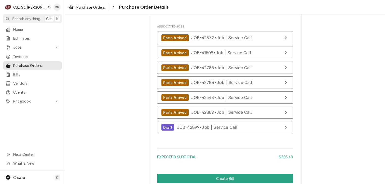
scroll to position [1274, 0]
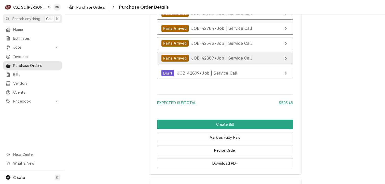
click at [191, 61] on span "JOB-42889 • Job | Service Call" at bounding box center [221, 58] width 61 height 5
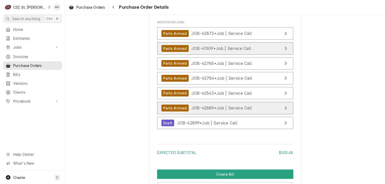
scroll to position [1223, 0]
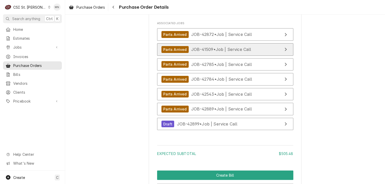
click at [223, 52] on span "JOB-41509 • Job | Service Call" at bounding box center [221, 49] width 60 height 5
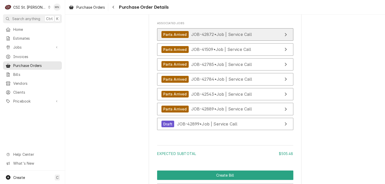
click at [235, 37] on span "JOB-42872 • Job | Service Call" at bounding box center [221, 34] width 61 height 5
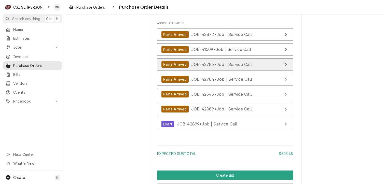
click at [220, 67] on span "JOB-42785 • Job | Service Call" at bounding box center [221, 64] width 61 height 5
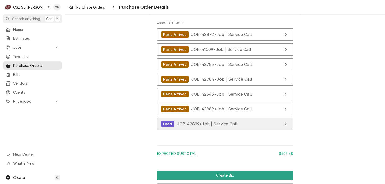
click at [213, 127] on span "JOB-42899 • Job | Service Call" at bounding box center [207, 124] width 61 height 5
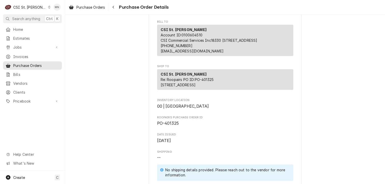
scroll to position [0, 0]
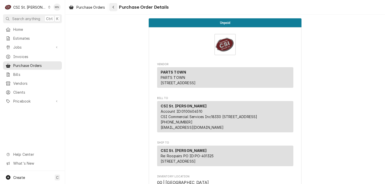
click at [112, 7] on div "Navigate back" at bounding box center [113, 7] width 5 height 5
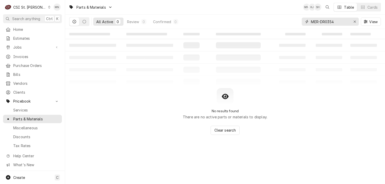
drag, startPoint x: 300, startPoint y: 21, endPoint x: 292, endPoint y: 22, distance: 8.5
click at [291, 22] on div "All Active 0 Review 0 Confirmed 0 MER-DR0354 View" at bounding box center [225, 22] width 312 height 14
paste input "GLO-U01078"
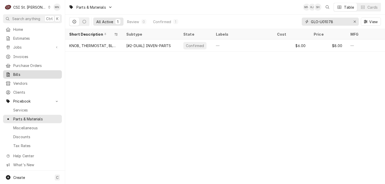
type input "GLO-U01078"
click at [356, 20] on icon "Erase input" at bounding box center [355, 22] width 3 height 4
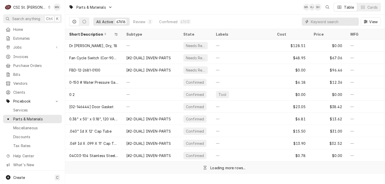
paste input "3M-5629901"
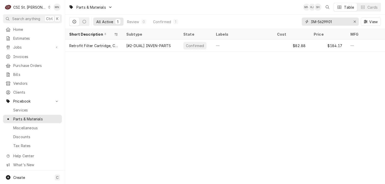
drag, startPoint x: 340, startPoint y: 22, endPoint x: 304, endPoint y: 22, distance: 36.7
click at [304, 22] on div "3M-5629901" at bounding box center [330, 22] width 57 height 8
paste input "JAC-4720-601-12-00"
type input "JAC-4720-601-12-00"
click at [357, 22] on div "Erase input" at bounding box center [354, 21] width 5 height 5
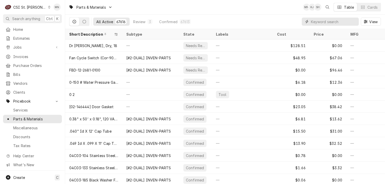
paste input "BRO-2507"
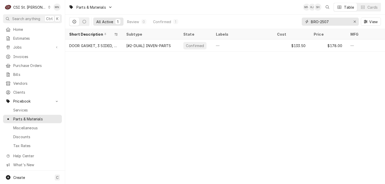
drag, startPoint x: 334, startPoint y: 22, endPoint x: 295, endPoint y: 21, distance: 39.2
click at [295, 21] on div "All Active 1 Review 0 Confirmed 1 BRO-2507 View" at bounding box center [225, 22] width 312 height 14
paste input "AX-01-1000V7-00054"
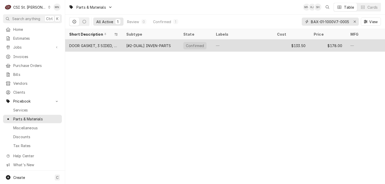
scroll to position [0, 3]
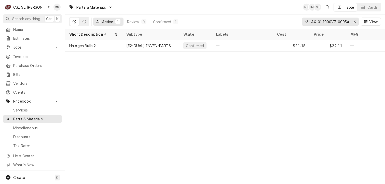
type input "BAX-01-1000V7-00054"
click at [355, 22] on icon "Erase input" at bounding box center [355, 22] width 2 height 2
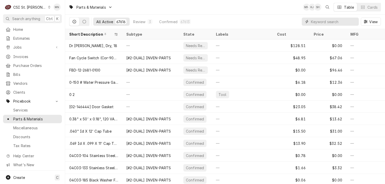
paste input "BAX-01-1000V7-00058"
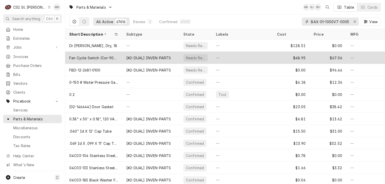
scroll to position [0, 3]
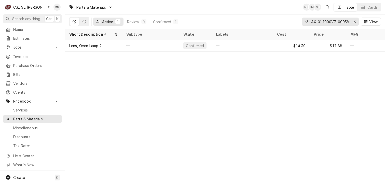
type input "BAX-01-1000V7-00058"
click at [355, 22] on icon "Erase input" at bounding box center [355, 22] width 2 height 2
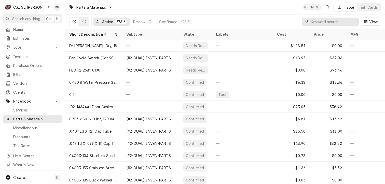
paste input "AVA-177PFGASK"
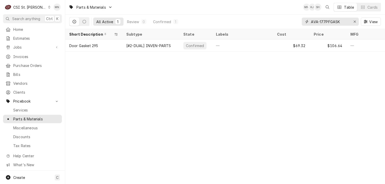
type input "AVA-177PFGASK"
click at [354, 21] on icon "Erase input" at bounding box center [355, 22] width 2 height 2
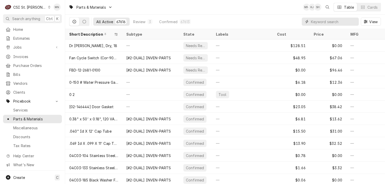
paste input "GRO-116383"
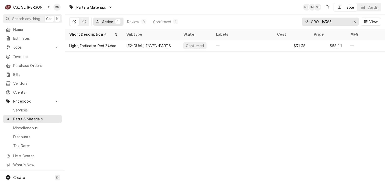
type input "GRO-116383"
click at [31, 61] on link "Purchase Orders" at bounding box center [32, 65] width 59 height 8
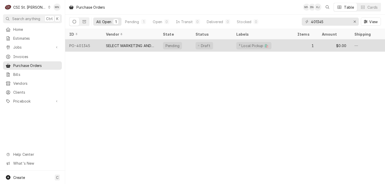
click at [133, 47] on div "SELECT MARKETING AND DISTRIBUTING" at bounding box center [130, 45] width 57 height 12
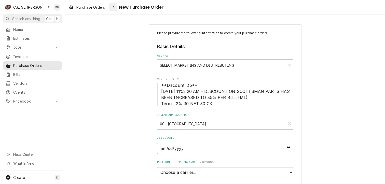
click at [114, 7] on icon "Navigate back" at bounding box center [114, 7] width 2 height 3
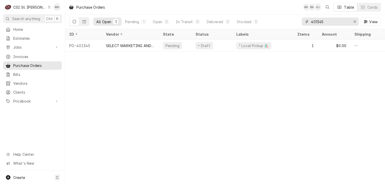
drag, startPoint x: 335, startPoint y: 23, endPoint x: 279, endPoint y: 24, distance: 56.1
click at [279, 24] on div "All Open 1 Pending 1 Open 0 In Transit 0 Delivered 0 Stocked 0 401345 View" at bounding box center [225, 22] width 312 height 14
type input "401325"
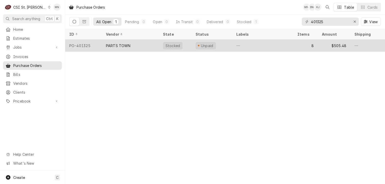
click at [117, 48] on div "PARTS TOWN" at bounding box center [130, 45] width 57 height 12
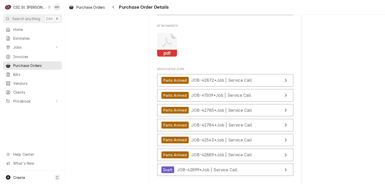
scroll to position [1223, 0]
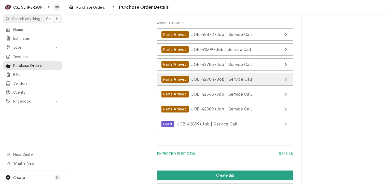
click at [217, 82] on span "JOB-42784 • Job | Service Call" at bounding box center [221, 79] width 61 height 5
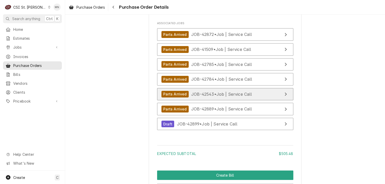
click at [205, 97] on span "JOB-42543 • Job | Service Call" at bounding box center [221, 93] width 61 height 5
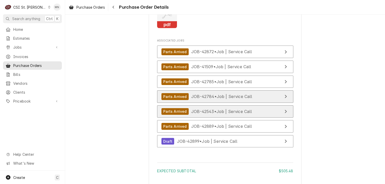
scroll to position [1308, 0]
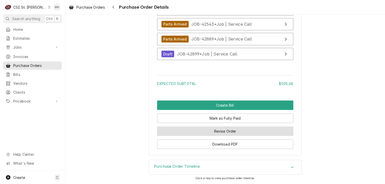
click at [229, 131] on button "Revise Order" at bounding box center [225, 131] width 136 height 9
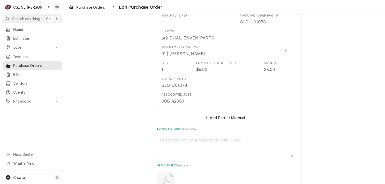
scroll to position [1201, 0]
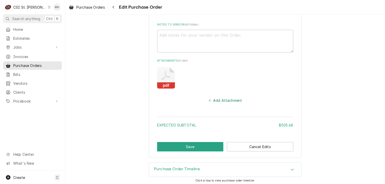
click at [225, 101] on button "Add Attachment" at bounding box center [225, 100] width 36 height 7
type textarea "x"
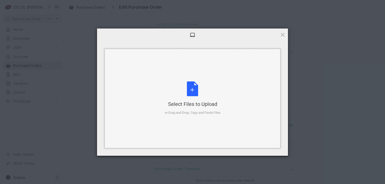
click at [197, 98] on div "Select Files to Upload or Drag and Drop, Copy and Paste Files" at bounding box center [193, 99] width 56 height 34
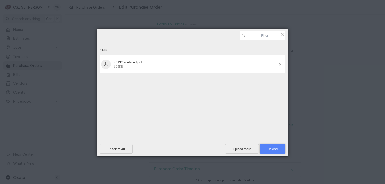
click at [273, 150] on span "Upload 1" at bounding box center [273, 149] width 10 height 4
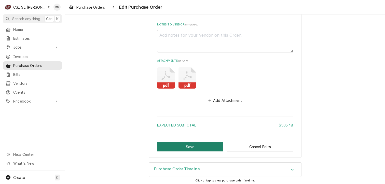
click at [190, 146] on button "Save" at bounding box center [190, 146] width 67 height 9
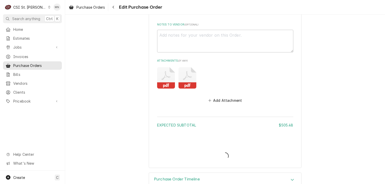
type textarea "x"
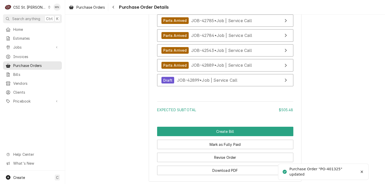
scroll to position [1308, 0]
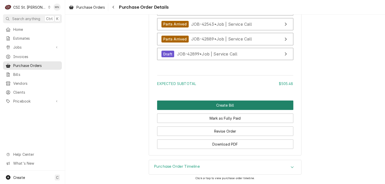
click at [219, 109] on button "Create Bill" at bounding box center [225, 105] width 136 height 9
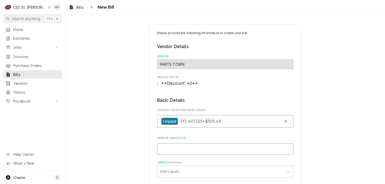
click at [176, 147] on input "Vendor Invoice ID" at bounding box center [225, 148] width 136 height 11
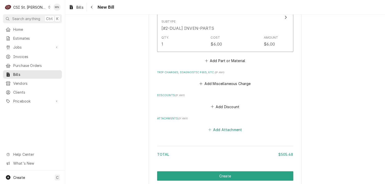
scroll to position [892, 0]
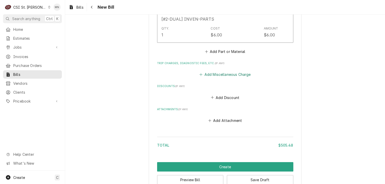
type input "2107007814"
click at [222, 73] on button "Add Miscellaneous Charge" at bounding box center [225, 74] width 53 height 7
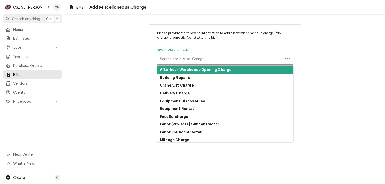
click at [182, 57] on div "Short Description" at bounding box center [220, 58] width 121 height 9
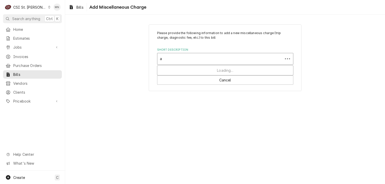
type input "ac"
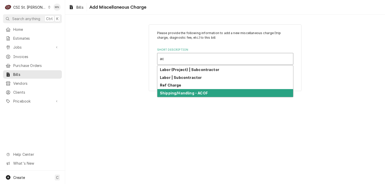
click at [185, 91] on strong "Shipping/Handling - ACOF" at bounding box center [184, 93] width 48 height 4
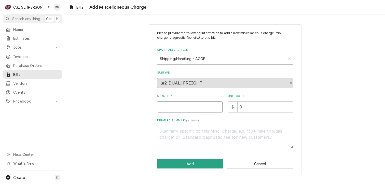
click at [187, 104] on input "Quantity" at bounding box center [189, 106] width 65 height 11
type textarea "x"
type input "1"
click at [244, 106] on input "0" at bounding box center [266, 106] width 56 height 11
type textarea "x"
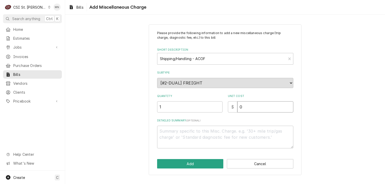
type input "03"
type textarea "x"
type input "032"
type textarea "x"
type input "03"
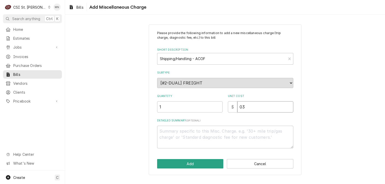
type textarea "x"
type input "0"
type textarea "x"
type input "3"
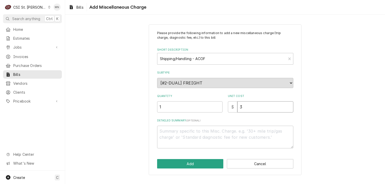
type textarea "x"
type input "32"
type textarea "x"
type input "32.9"
type textarea "x"
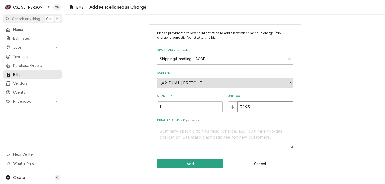
type input "32.95"
click at [196, 130] on textarea "Detailed Summary ( optional )" at bounding box center [225, 137] width 136 height 23
type textarea "x"
type textarea "A"
type textarea "x"
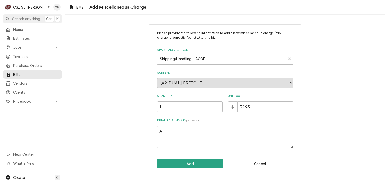
type textarea "AC"
type textarea "x"
type textarea "ACO"
type textarea "x"
type textarea "ACOF"
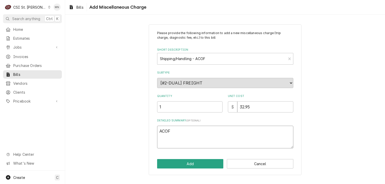
type textarea "x"
type textarea "ACOF"
type textarea "x"
type textarea "ACOF $"
type textarea "x"
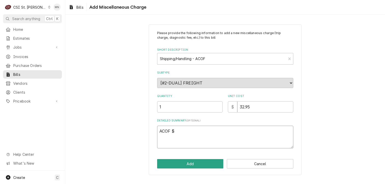
type textarea "ACOF $"
type textarea "x"
type textarea "ACOF $ 3"
type textarea "x"
type textarea "ACOF $ 32"
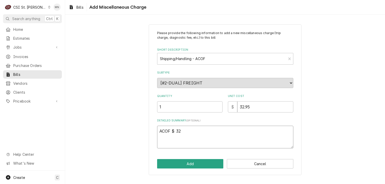
type textarea "x"
type textarea "ACOF $ 32."
type textarea "x"
type textarea "ACOF $ 32.9"
type textarea "x"
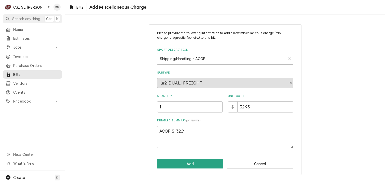
type textarea "ACOF $ 32.95"
type textarea "x"
type textarea "ACOF $ 32.95"
type textarea "x"
type textarea "ACOF $ 32.95 J"
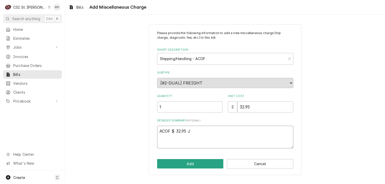
type textarea "x"
type textarea "ACOF $ 32.95 Jo"
type textarea "x"
type textarea "ACOF $ 32.95 Job"
type textarea "x"
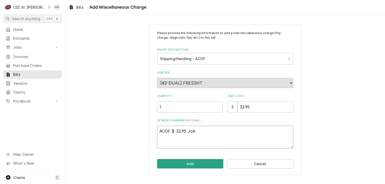
type textarea "ACOF $ 32.95 Job"
type textarea "x"
type textarea "ACOF $ 32.95 Job 4"
type textarea "x"
type textarea "ACOF $ 32.95 Job 42"
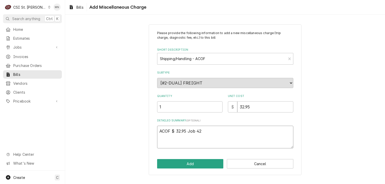
type textarea "x"
type textarea "ACOF $ 32.95 Job 428"
type textarea "x"
type textarea "ACOF $ 32.95 Job 4288"
type textarea "x"
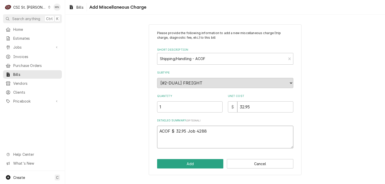
type textarea "ACOF $ 32.95 Job 42889"
type textarea "x"
type textarea "ACOF $ 32.95 Job 42889,"
type textarea "x"
type textarea "ACOF $ 32.95 Job 42889,"
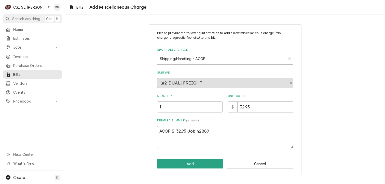
type textarea "x"
type textarea "ACOF $ 32.95 Job 42889, J"
type textarea "x"
type textarea "ACOF $ 32.95 Job 42889, Jo"
type textarea "x"
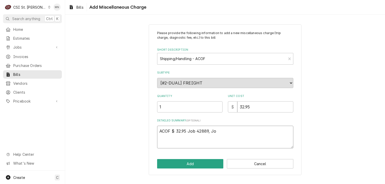
type textarea "ACOF $ 32.95 Job 42889, Job"
type textarea "x"
type textarea "ACOF $ 32.95 Job 42889, Job"
type textarea "x"
type textarea "ACOF $ 32.95 Job 42889, Job 4"
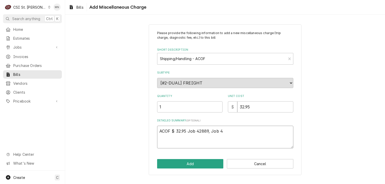
type textarea "x"
type textarea "ACOF $ 32.95 Job 42889, Job 41"
type textarea "x"
type textarea "ACOF $ 32.95 Job 42889, Job 415"
type textarea "x"
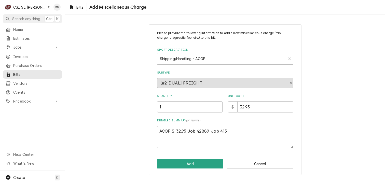
type textarea "ACOF $ 32.95 Job 42889, Job 4150"
type textarea "x"
type textarea "ACOF $ 32.95 Job 42889, Job 41509"
type textarea "x"
type textarea "ACOF $ 32.95 Job 42889, Job 41509,"
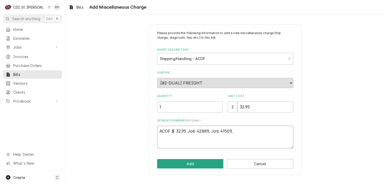
type textarea "x"
type textarea "ACOF $ 32.95 Job 42889, Job 41509,"
type textarea "x"
type textarea "ACOF $ 32.95 Job 42889, Job 41509, J"
type textarea "x"
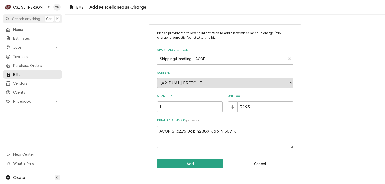
type textarea "ACOF $ 32.95 Job 42889, Job 41509, Jo"
type textarea "x"
type textarea "ACOF $ 32.95 Job 42889, Job 41509, Job"
type textarea "x"
type textarea "ACOF $ 32.95 Job 42889, Job 41509, Job"
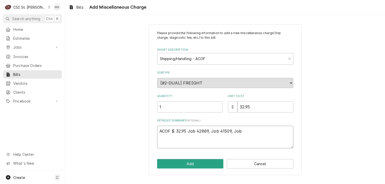
type textarea "x"
type textarea "ACOF $ 32.95 Job 42889, Job 41509, Job 4"
type textarea "x"
type textarea "ACOF $ 32.95 Job 42889, Job 41509, Job 42"
type textarea "x"
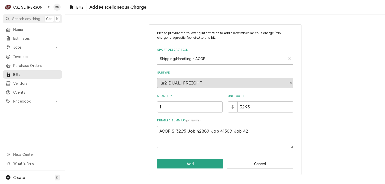
type textarea "ACOF $ 32.95 Job 42889, Job 41509, Job 428"
type textarea "x"
type textarea "ACOF $ 32.95 Job 42889, Job 41509, Job 4287"
type textarea "x"
type textarea "ACOF $ 32.95 Job 42889, Job 41509, Job 42872"
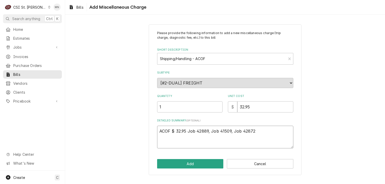
type textarea "x"
type textarea "ACOF $ 32.95 Job 42889, Job 41509, Job 42872,"
type textarea "x"
type textarea "ACOF $ 32.95 Job 42889, Job 41509, Job 42872,"
type textarea "x"
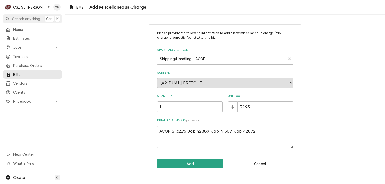
type textarea "ACOF $ 32.95 Job 42889, Job 41509, Job 42872, J"
type textarea "x"
type textarea "ACOF $ 32.95 Job 42889, Job 41509, Job 42872, Jo"
type textarea "x"
type textarea "ACOF $ 32.95 Job 42889, Job 41509, Job 42872, Job"
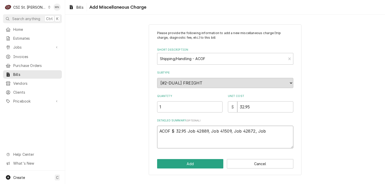
type textarea "x"
type textarea "ACOF $ 32.95 Job 42889, Job 41509, Job 42872, Job"
type textarea "x"
type textarea "ACOF $ 32.95 Job 42889, Job 41509, Job 42872, Job 4"
type textarea "x"
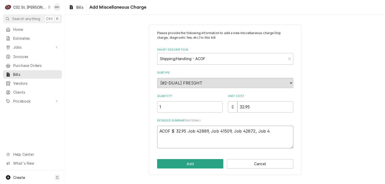
type textarea "ACOF $ 32.95 Job 42889, Job 41509, Job 42872, Job 42"
type textarea "x"
type textarea "ACOF $ 32.95 Job 42889, Job 41509, Job 42872, Job 427"
type textarea "x"
type textarea "ACOF $ 32.95 Job 42889, Job 41509, Job 42872, Job 4278"
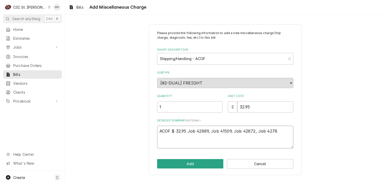
type textarea "x"
type textarea "ACOF $ 32.95 Job 42889, Job 41509, Job 42872, Job 42785"
type textarea "x"
type textarea "ACOF $ 32.95 Job 42889, Job 41509, Job 42872, Job 42785,"
type textarea "x"
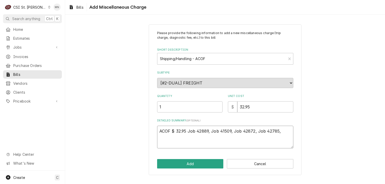
type textarea "ACOF $ 32.95 Job 42889, Job 41509, Job 42872, Job 42785,"
type textarea "x"
type textarea "ACOF $ 32.95 Job 42889, Job 41509, Job 42872, Job 42785, J"
type textarea "x"
type textarea "ACOF $ 32.95 Job 42889, Job 41509, Job 42872, Job 42785, Jo"
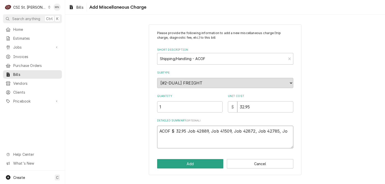
type textarea "x"
type textarea "ACOF $ 32.95 Job 42889, Job 41509, Job 42872, Job 42785, Job"
type textarea "x"
type textarea "ACOF $ 32.95 Job 42889, Job 41509, Job 42872, Job 42785, Job"
type textarea "x"
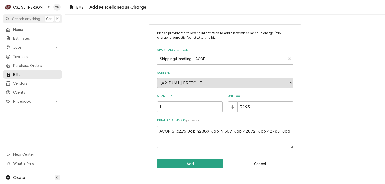
type textarea "ACOF $ 32.95 Job 42889, Job 41509, Job 42872, Job 42785, Job 4"
type textarea "x"
type textarea "ACOF $ 32.95 Job 42889, Job 41509, Job 42872, Job 42785, Job 42"
type textarea "x"
type textarea "ACOF $ 32.95 Job 42889, Job 41509, Job 42872, Job 42785, Job 428"
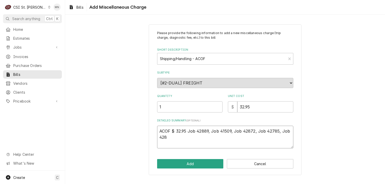
type textarea "x"
type textarea "ACOF $ 32.95 Job 42889, Job 41509, Job 42872, Job 42785, Job 4287"
type textarea "x"
type textarea "ACOF $ 32.95 Job 42889, Job 41509, Job 42872, Job 42785, Job 42872"
type textarea "x"
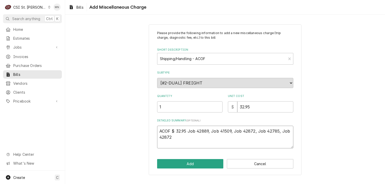
type textarea "ACOF $ 32.95 Job 42889, Job 41509, Job 42872, Job 42785, Job 42872,"
type textarea "x"
type textarea "ACOF $ 32.95 Job 42889, Job 41509, Job 42872, Job 42785, Job 42872,"
type textarea "x"
type textarea "ACOF $ 32.95 Job 42889, Job 41509, Job 42872, Job 42785, Job 42872, J"
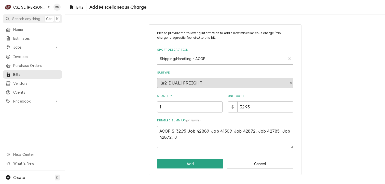
type textarea "x"
type textarea "ACOF $ 32.95 Job 42889, Job 41509, Job 42872, Job 42785, Job 42872, Jo"
type textarea "x"
type textarea "ACOF $ 32.95 Job 42889, Job 41509, Job 42872, Job 42785, Job 42872, Job"
type textarea "x"
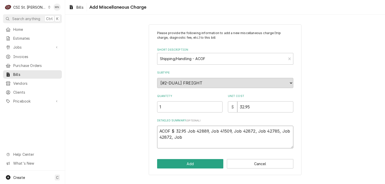
type textarea "ACOF $ 32.95 Job 42889, Job 41509, Job 42872, Job 42785, Job 42872, Job"
type textarea "x"
type textarea "ACOF $ 32.95 Job 42889, Job 41509, Job 42872, Job 42785, Job 42872, Job 4"
type textarea "x"
type textarea "ACOF $ 32.95 Job 42889, Job 41509, Job 42872, Job 42785, Job 42872, Job 42"
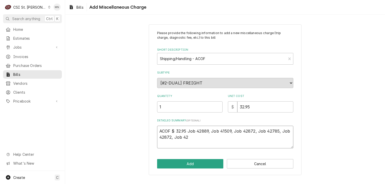
type textarea "x"
type textarea "ACOF $ 32.95 Job 42889, Job 41509, Job 42872, Job 42785, Job 42872, Job 428"
type textarea "x"
type textarea "ACOF $ 32.95 Job 42889, Job 41509, Job 42872, Job 42785, Job 42872, Job 4289"
type textarea "x"
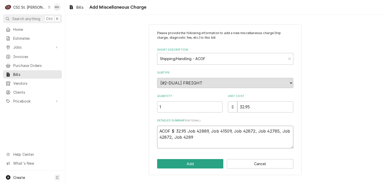
type textarea "ACOF $ 32.95 Job 42889, Job 41509, Job 42872, Job 42785, Job 42872, Job 42899"
type textarea "x"
type textarea "ACOF $ 32.95 Job 42889, Job 41509, Job 42872, Job 42785, Job 42872, Job 42899,"
type textarea "x"
type textarea "ACOF $ 32.95 Job 42889, Job 41509, Job 42872, Job 42785, Job 42872, Job 42899,"
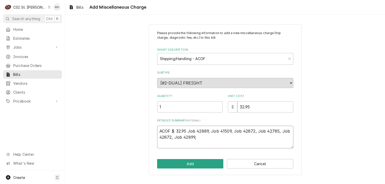
type textarea "x"
type textarea "ACOF $ 32.95 Job 42889, Job 41509, Job 42872, Job 42785, Job 42872, Job 42899, J"
type textarea "x"
type textarea "ACOF $ 32.95 Job 42889, Job 41509, Job 42872, Job 42785, Job 42872, Job 42899, …"
type textarea "x"
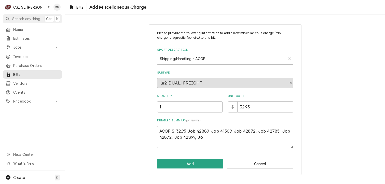
type textarea "ACOF $ 32.95 Job 42889, Job 41509, Job 42872, Job 42785, Job 42872, Job 42899, …"
type textarea "x"
type textarea "ACOF $ 32.95 Job 42889, Job 41509, Job 42872, Job 42785, Job 42872, Job 42899, …"
type textarea "x"
type textarea "ACOF $ 32.95 Job 42889, Job 41509, Job 42872, Job 42785, Job 42872, Job 42899, …"
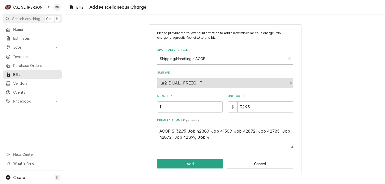
type textarea "x"
type textarea "ACOF $ 32.95 Job 42889, Job 41509, Job 42872, Job 42785, Job 42872, Job 42899, …"
type textarea "x"
type textarea "ACOF $ 32.95 Job 42889, Job 41509, Job 42872, Job 42785, Job 42872, Job 42899, …"
type textarea "x"
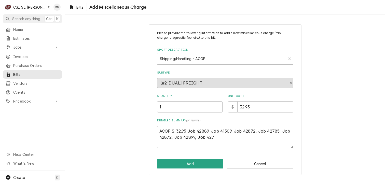
type textarea "ACOF $ 32.95 Job 42889, Job 41509, Job 42872, Job 42785, Job 42872, Job 42899, …"
type textarea "x"
type textarea "ACOF $ 32.95 Job 42889, Job 41509, Job 42872, Job 42785, Job 42872, Job 42899, …"
type textarea "x"
click at [193, 166] on button "Add" at bounding box center [190, 163] width 67 height 9
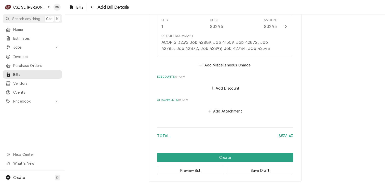
scroll to position [979, 0]
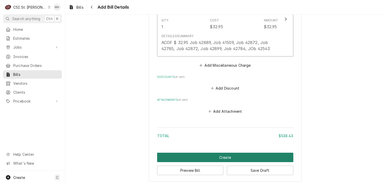
click at [223, 156] on button "Create" at bounding box center [225, 157] width 136 height 9
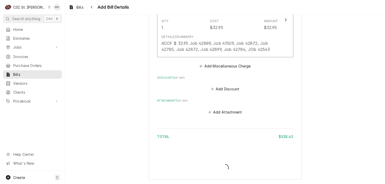
scroll to position [977, 0]
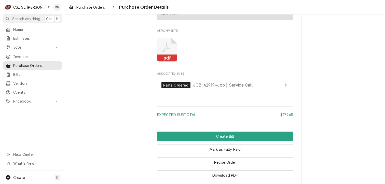
scroll to position [408, 0]
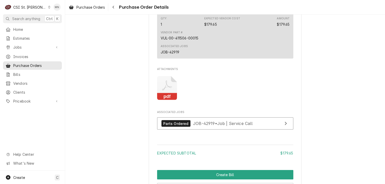
click at [163, 100] on icon "Attachments" at bounding box center [167, 88] width 20 height 24
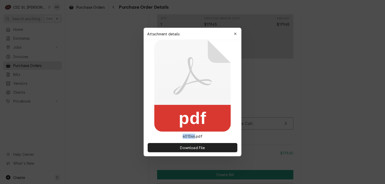
click at [163, 106] on rect at bounding box center [192, 118] width 76 height 27
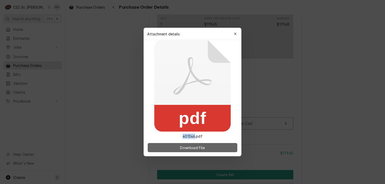
drag, startPoint x: 163, startPoint y: 106, endPoint x: 199, endPoint y: 147, distance: 54.9
click at [199, 147] on span "Download File" at bounding box center [192, 147] width 27 height 5
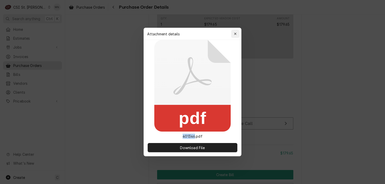
click at [239, 33] on button "button" at bounding box center [235, 34] width 8 height 8
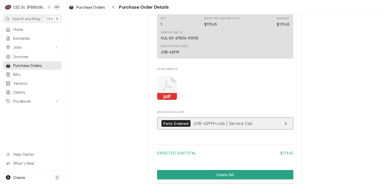
click at [210, 126] on span "JOB-42919 • Job | Service Call" at bounding box center [223, 123] width 60 height 5
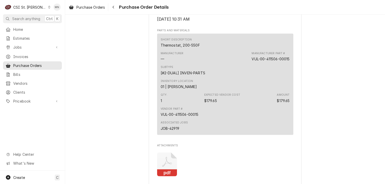
scroll to position [331, 0]
drag, startPoint x: 288, startPoint y: 75, endPoint x: 249, endPoint y: 77, distance: 39.3
click at [249, 77] on div "Short Description Thermostat, 200-550F Manufacturer — Manufacturer Part # VUL-0…" at bounding box center [225, 84] width 136 height 101
copy div "VUL-00-411506-00015"
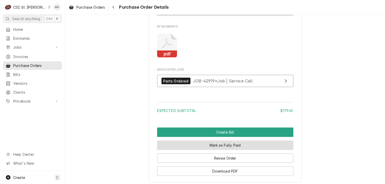
scroll to position [459, 0]
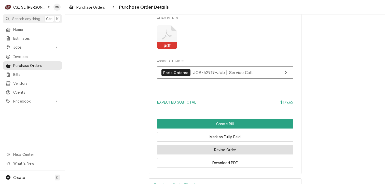
click at [231, 155] on button "Revise Order" at bounding box center [225, 149] width 136 height 9
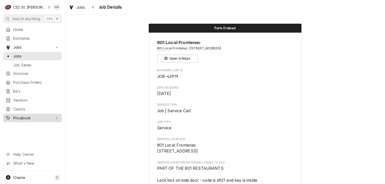
click at [27, 117] on span "Pricebook" at bounding box center [32, 117] width 38 height 5
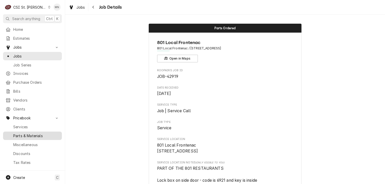
click at [26, 133] on span "Parts & Materials" at bounding box center [36, 135] width 46 height 5
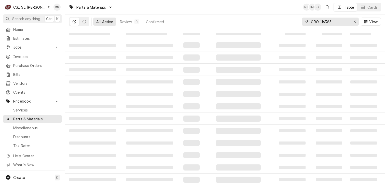
drag, startPoint x: 340, startPoint y: 21, endPoint x: 288, endPoint y: 23, distance: 51.5
click at [288, 23] on div "All Active Review 0 Confirmed GRO-116383 View" at bounding box center [225, 22] width 312 height 14
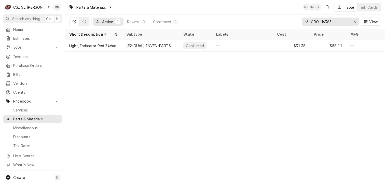
paste input "VUL-00-411506-00015"
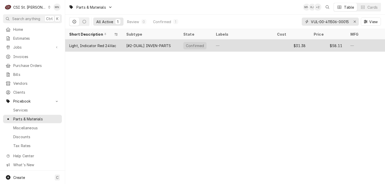
scroll to position [0, 1]
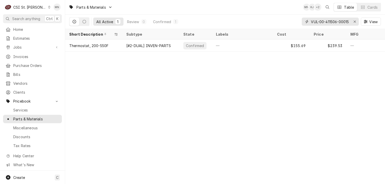
type input "VUL-00-411506-00015"
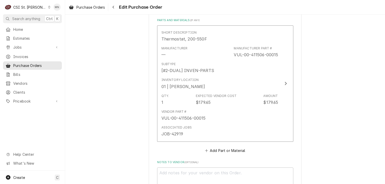
scroll to position [357, 0]
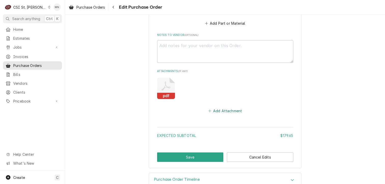
click at [213, 109] on button "Add Attachment" at bounding box center [225, 111] width 36 height 7
type textarea "x"
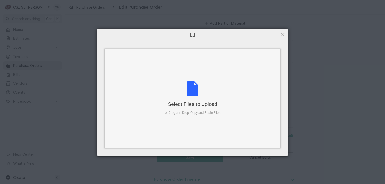
click at [198, 100] on div "Select Files to Upload or Drag and Drop, Copy and Paste Files" at bounding box center [193, 99] width 56 height 34
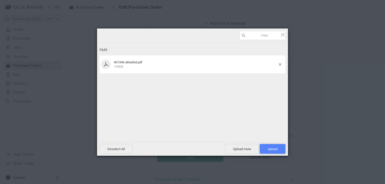
click at [281, 150] on span "Upload 1" at bounding box center [273, 149] width 26 height 10
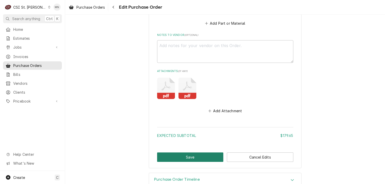
click at [197, 159] on button "Save" at bounding box center [190, 157] width 67 height 9
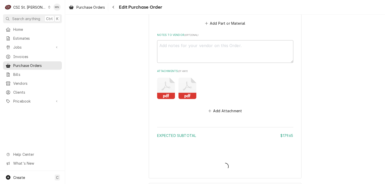
type textarea "x"
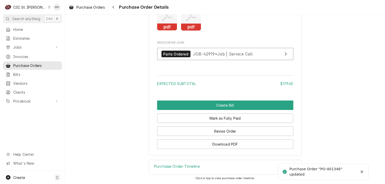
scroll to position [484, 0]
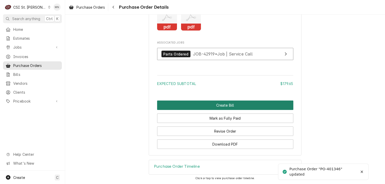
click at [219, 110] on button "Create Bill" at bounding box center [225, 105] width 136 height 9
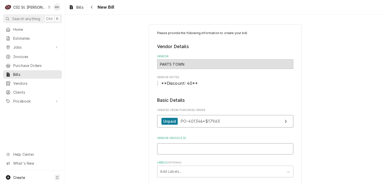
click at [189, 147] on input "Vendor Invoice ID" at bounding box center [225, 148] width 136 height 11
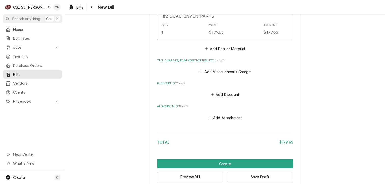
scroll to position [401, 0]
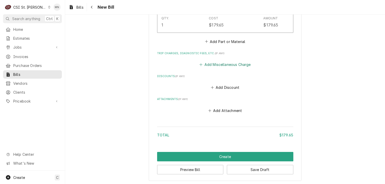
type input "2107033625"
click at [218, 63] on button "Add Miscellaneous Charge" at bounding box center [225, 64] width 53 height 7
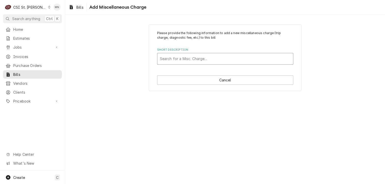
click at [180, 58] on div "Short Description" at bounding box center [225, 58] width 131 height 9
type input "ac"
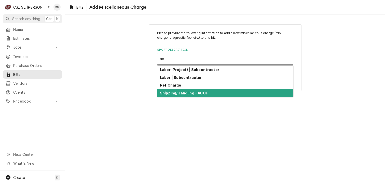
click at [175, 94] on strong "Shipping/Handling - ACOF" at bounding box center [184, 93] width 48 height 4
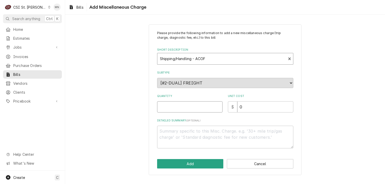
click at [187, 110] on input "Quantity" at bounding box center [189, 106] width 65 height 11
type textarea "x"
type input "1"
type textarea "x"
type input "2"
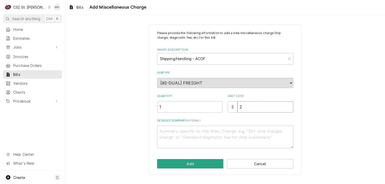
type textarea "x"
type input "23"
type textarea "x"
type input "23.4"
type textarea "x"
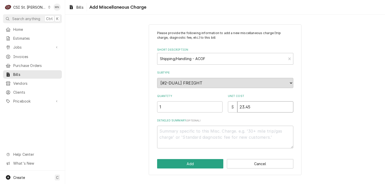
type input "23.45"
click at [185, 133] on textarea "Detailed Summary ( optional )" at bounding box center [225, 137] width 136 height 23
type textarea "x"
type textarea "A"
type textarea "x"
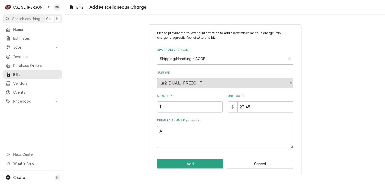
type textarea "AC"
type textarea "x"
type textarea "ACO"
type textarea "x"
type textarea "ACOF"
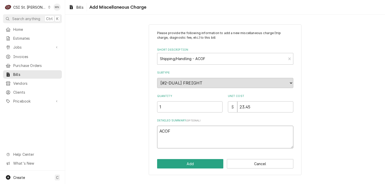
type textarea "x"
type textarea "ACOF"
type textarea "x"
type textarea "ACOF J"
type textarea "x"
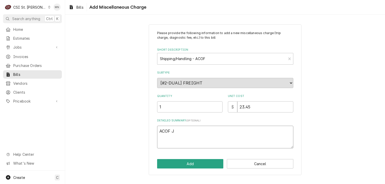
type textarea "ACOF Jo"
type textarea "x"
type textarea "ACOF Job"
type textarea "x"
type textarea "ACOF Job"
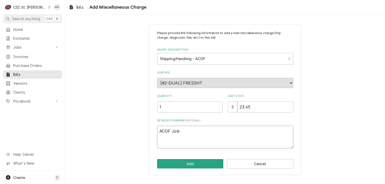
type textarea "x"
type textarea "ACOF Job 4"
type textarea "x"
type textarea "ACOF Job 42"
type textarea "x"
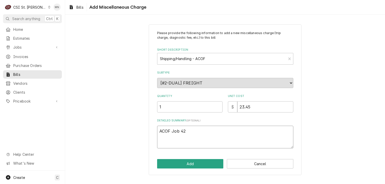
type textarea "ACOF Job 429"
type textarea "x"
type textarea "ACOF Job 4291"
type textarea "x"
type textarea "ACOF Job 42919"
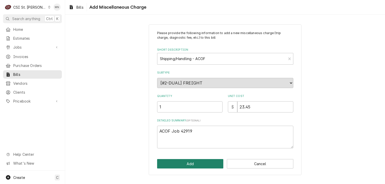
click at [202, 163] on button "Add" at bounding box center [190, 163] width 67 height 9
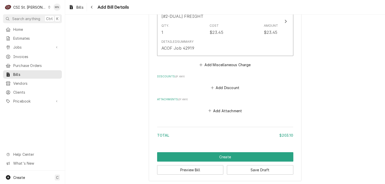
scroll to position [473, 0]
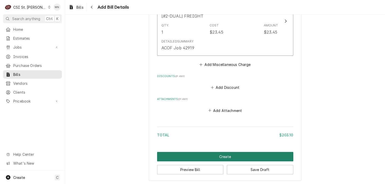
click at [212, 155] on button "Create" at bounding box center [225, 156] width 136 height 9
